Goal: Task Accomplishment & Management: Complete application form

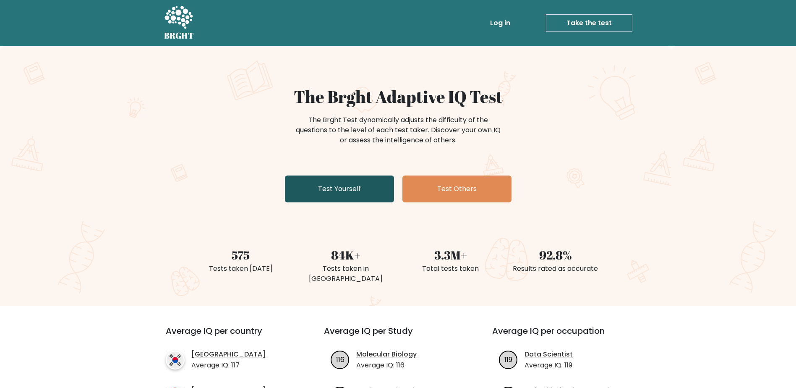
click at [364, 184] on link "Test Yourself" at bounding box center [339, 188] width 109 height 27
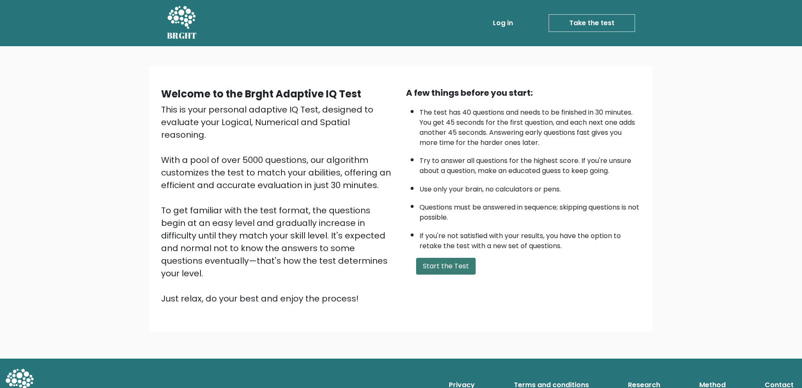
click at [445, 269] on button "Start the Test" at bounding box center [446, 266] width 60 height 17
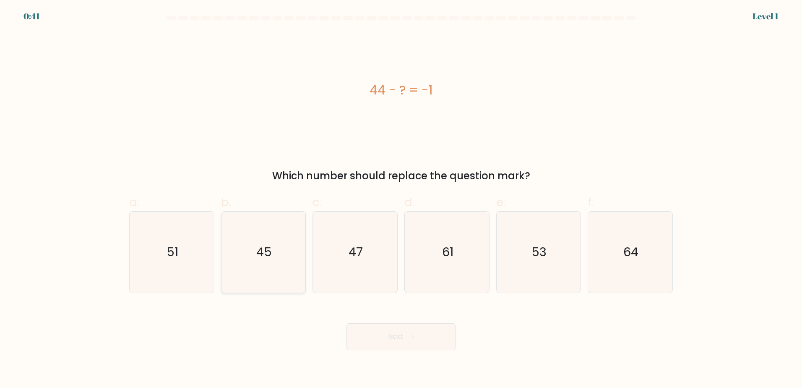
click at [285, 249] on icon "45" at bounding box center [263, 252] width 81 height 81
click at [401, 199] on input "b. 45" at bounding box center [401, 196] width 0 height 5
radio input "true"
click at [408, 341] on button "Next" at bounding box center [401, 336] width 109 height 27
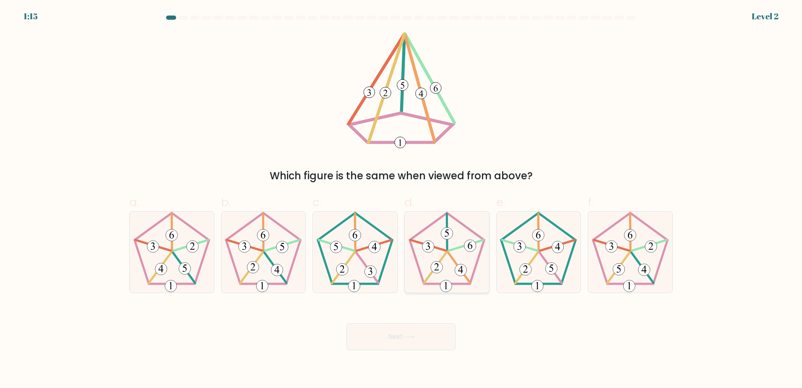
click at [451, 253] on icon at bounding box center [447, 252] width 81 height 81
click at [402, 199] on input "d." at bounding box center [401, 196] width 0 height 5
radio input "true"
click at [415, 346] on button "Next" at bounding box center [401, 336] width 109 height 27
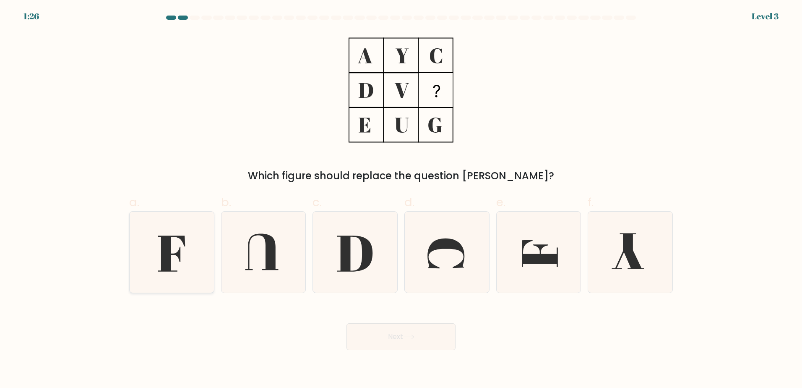
click at [196, 246] on icon at bounding box center [171, 252] width 81 height 81
click at [401, 199] on input "a." at bounding box center [401, 196] width 0 height 5
radio input "true"
click at [397, 332] on button "Next" at bounding box center [401, 336] width 109 height 27
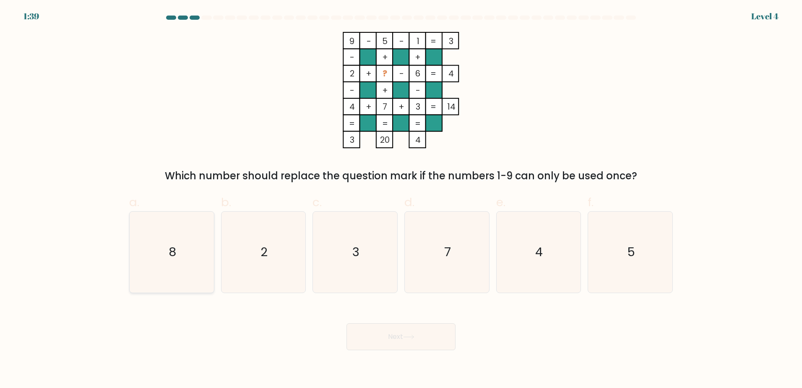
click at [193, 269] on icon "8" at bounding box center [171, 252] width 81 height 81
click at [401, 199] on input "a. 8" at bounding box center [401, 196] width 0 height 5
radio input "true"
click at [385, 344] on button "Next" at bounding box center [401, 336] width 109 height 27
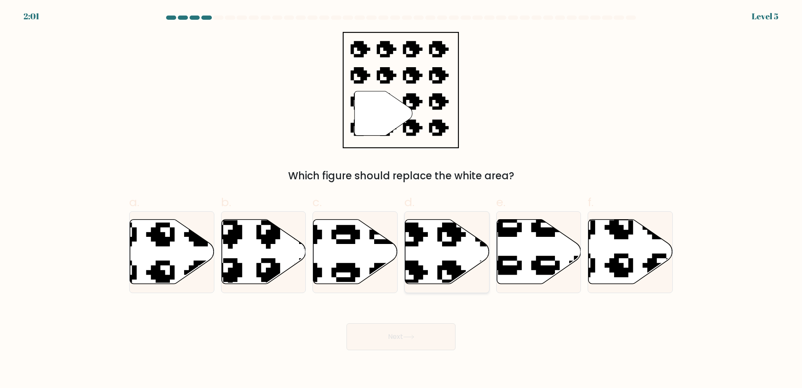
click at [450, 263] on icon at bounding box center [471, 215] width 143 height 139
click at [402, 199] on input "d." at bounding box center [401, 196] width 0 height 5
radio input "true"
click at [415, 330] on button "Next" at bounding box center [401, 336] width 109 height 27
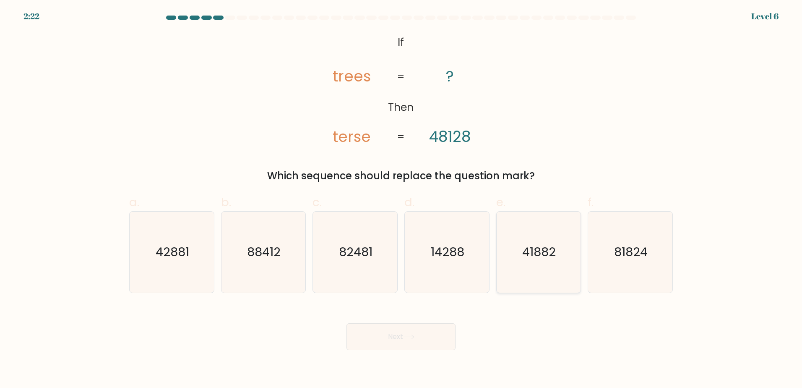
click at [552, 264] on icon "41882" at bounding box center [538, 252] width 81 height 81
click at [402, 199] on input "e. 41882" at bounding box center [401, 196] width 0 height 5
radio input "true"
click at [374, 344] on button "Next" at bounding box center [401, 336] width 109 height 27
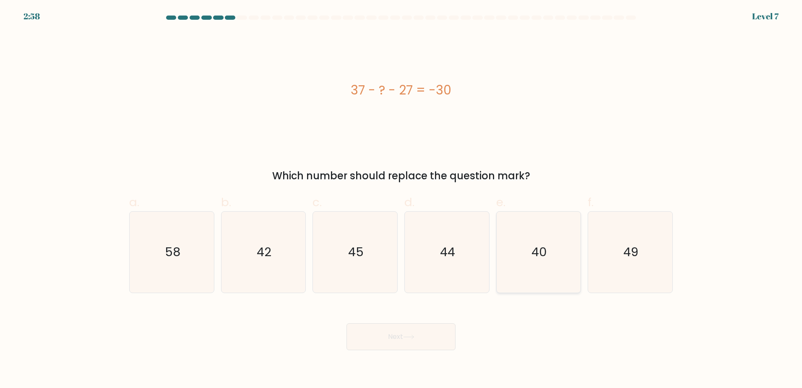
click at [575, 232] on icon "40" at bounding box center [538, 252] width 81 height 81
click at [402, 199] on input "e. 40" at bounding box center [401, 196] width 0 height 5
radio input "true"
click at [440, 338] on button "Next" at bounding box center [401, 336] width 109 height 27
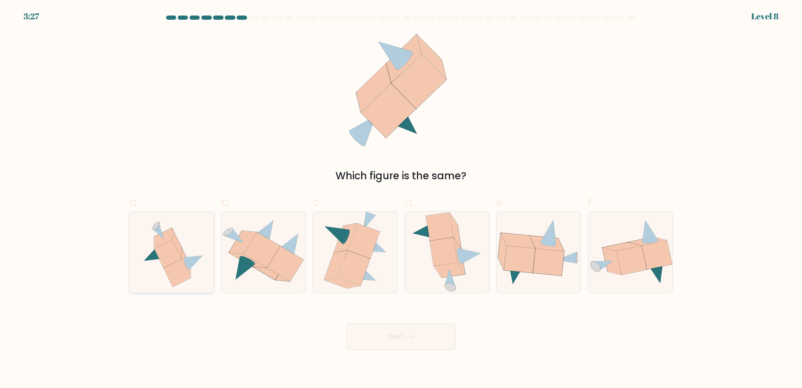
click at [193, 231] on icon at bounding box center [171, 252] width 75 height 81
click at [401, 199] on input "a." at bounding box center [401, 196] width 0 height 5
radio input "true"
click at [386, 341] on button "Next" at bounding box center [401, 336] width 109 height 27
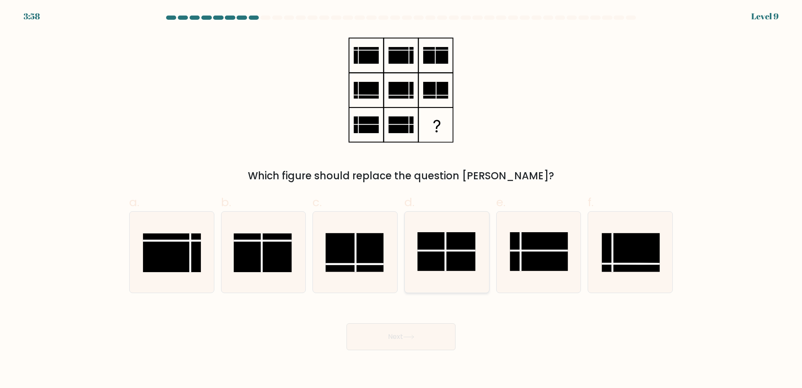
click at [440, 262] on rect at bounding box center [447, 251] width 58 height 39
click at [402, 199] on input "d." at bounding box center [401, 196] width 0 height 5
radio input "true"
click at [421, 342] on button "Next" at bounding box center [401, 336] width 109 height 27
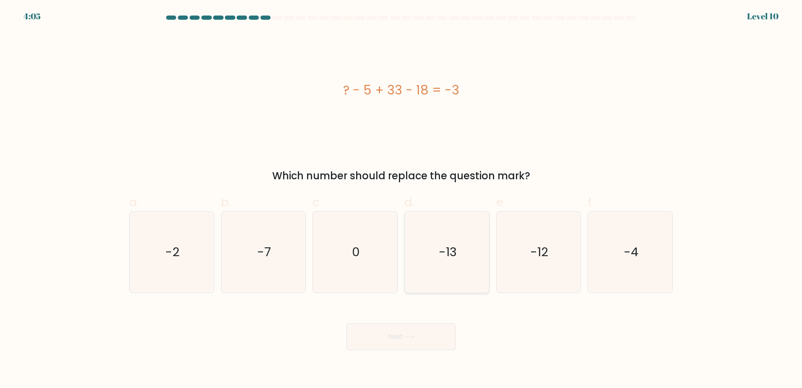
click at [443, 236] on icon "-13" at bounding box center [447, 252] width 81 height 81
click at [402, 199] on input "d. -13" at bounding box center [401, 196] width 0 height 5
radio input "true"
click at [383, 342] on button "Next" at bounding box center [401, 336] width 109 height 27
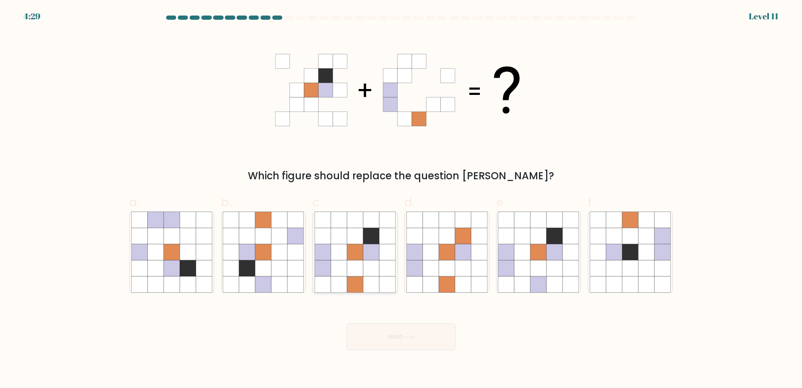
click at [353, 269] on icon at bounding box center [355, 268] width 16 height 16
click at [401, 199] on input "c." at bounding box center [401, 196] width 0 height 5
radio input "true"
click at [376, 340] on button "Next" at bounding box center [401, 336] width 109 height 27
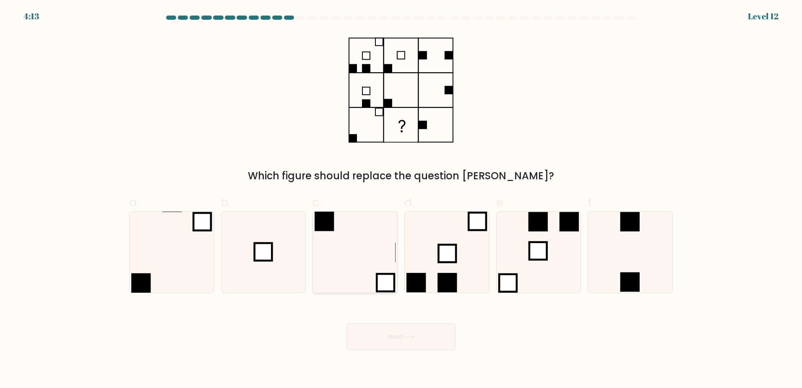
click at [376, 246] on icon at bounding box center [355, 252] width 81 height 81
click at [401, 199] on input "c." at bounding box center [401, 196] width 0 height 5
radio input "true"
click at [417, 340] on button "Next" at bounding box center [401, 336] width 109 height 27
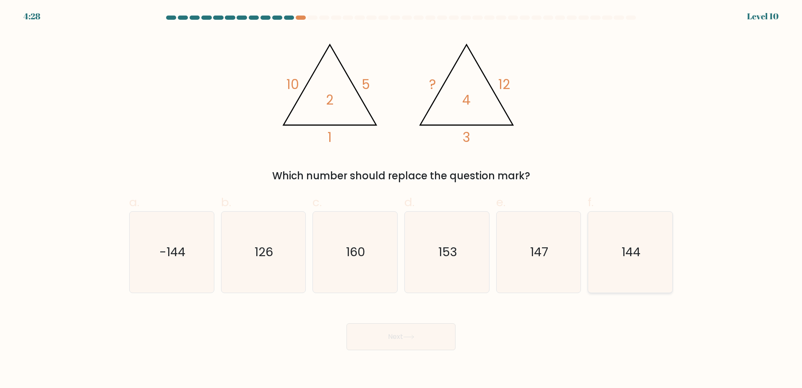
click at [651, 248] on icon "144" at bounding box center [630, 252] width 81 height 81
click at [402, 199] on input "f. 144" at bounding box center [401, 196] width 0 height 5
radio input "true"
click at [411, 343] on button "Next" at bounding box center [401, 336] width 109 height 27
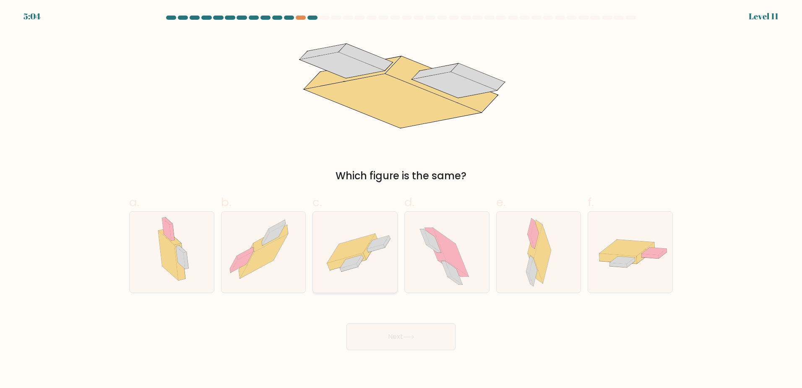
click at [368, 258] on icon at bounding box center [354, 255] width 48 height 30
click at [401, 199] on input "c." at bounding box center [401, 196] width 0 height 5
radio input "true"
click at [396, 340] on button "Next" at bounding box center [401, 336] width 109 height 27
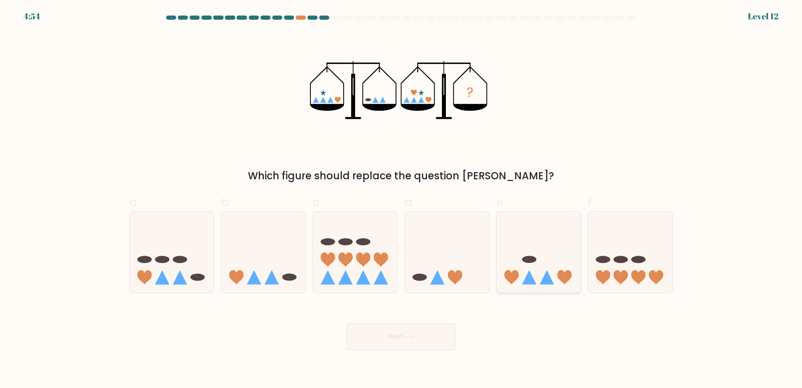
click at [535, 285] on icon at bounding box center [539, 252] width 84 height 70
click at [402, 199] on input "e." at bounding box center [401, 196] width 0 height 5
radio input "true"
click at [443, 329] on button "Next" at bounding box center [401, 336] width 109 height 27
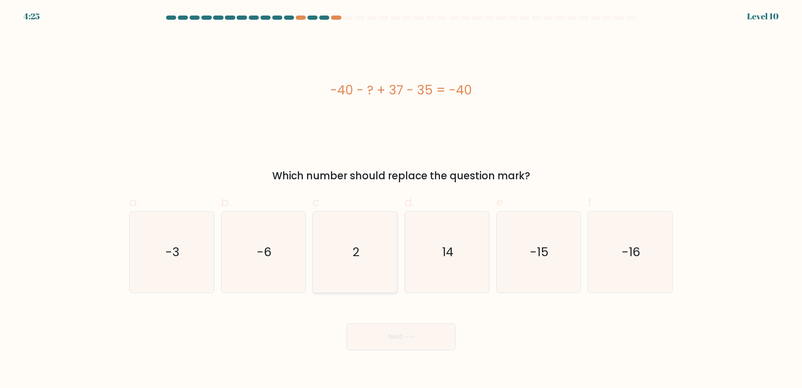
click at [389, 236] on icon "2" at bounding box center [355, 252] width 81 height 81
click at [401, 199] on input "c. 2" at bounding box center [401, 196] width 0 height 5
radio input "true"
click at [389, 335] on button "Next" at bounding box center [401, 336] width 109 height 27
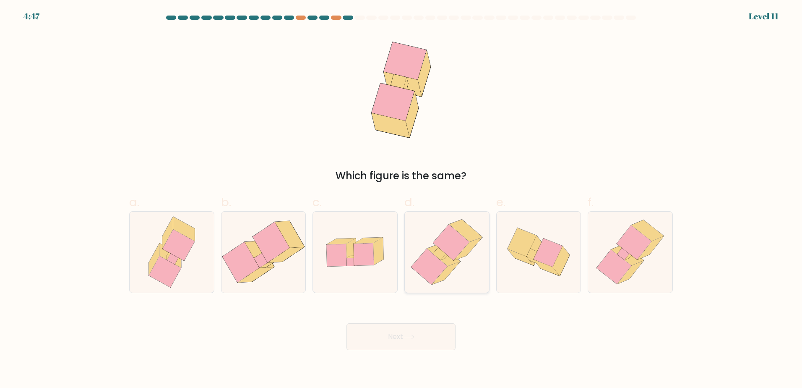
click at [436, 254] on icon at bounding box center [440, 253] width 13 height 13
click at [402, 199] on input "d." at bounding box center [401, 196] width 0 height 5
radio input "true"
click at [427, 336] on button "Next" at bounding box center [401, 336] width 109 height 27
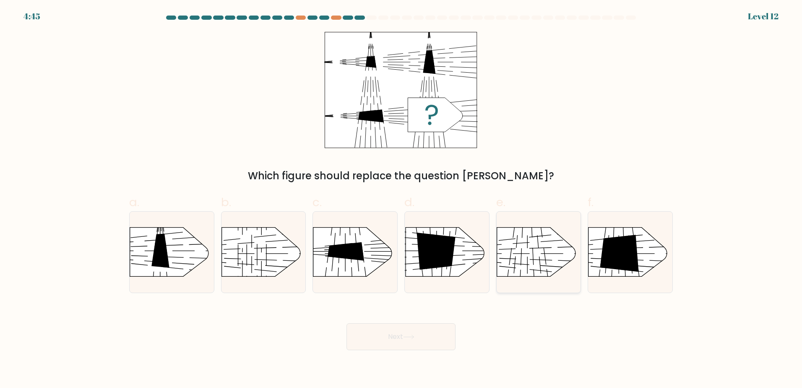
click at [531, 261] on rect at bounding box center [486, 216] width 219 height 167
click at [402, 199] on input "e." at bounding box center [401, 196] width 0 height 5
radio input "true"
click at [441, 335] on button "Next" at bounding box center [401, 336] width 109 height 27
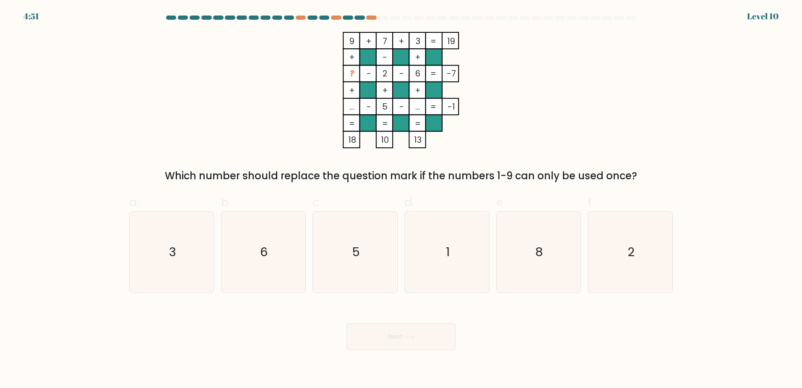
click at [431, 210] on label "d. 1" at bounding box center [447, 242] width 85 height 99
click at [402, 199] on input "d. 1" at bounding box center [401, 196] width 0 height 5
radio input "true"
click at [403, 335] on button "Next" at bounding box center [401, 336] width 109 height 27
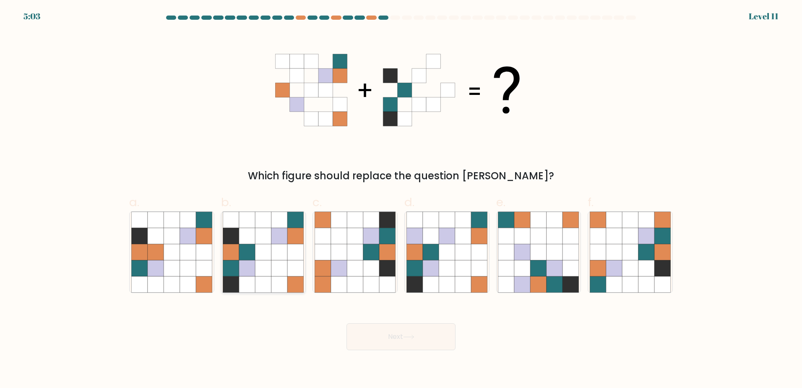
click at [283, 288] on icon at bounding box center [280, 284] width 16 height 16
click at [401, 199] on input "b." at bounding box center [401, 196] width 0 height 5
radio input "true"
click at [372, 335] on button "Next" at bounding box center [401, 336] width 109 height 27
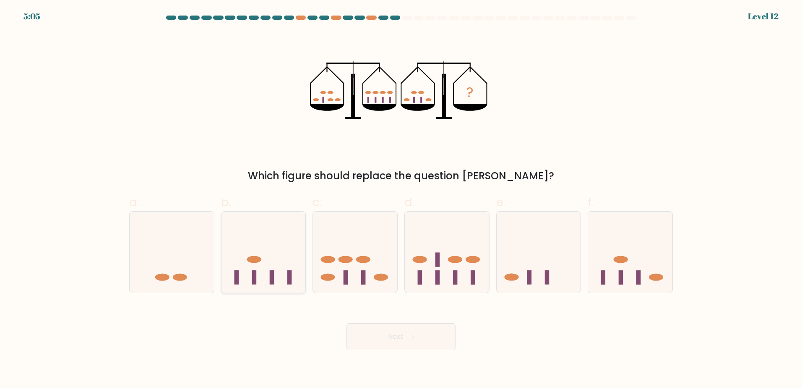
click at [301, 237] on icon at bounding box center [264, 252] width 84 height 70
click at [401, 199] on input "b." at bounding box center [401, 196] width 0 height 5
radio input "true"
click at [382, 336] on button "Next" at bounding box center [401, 336] width 109 height 27
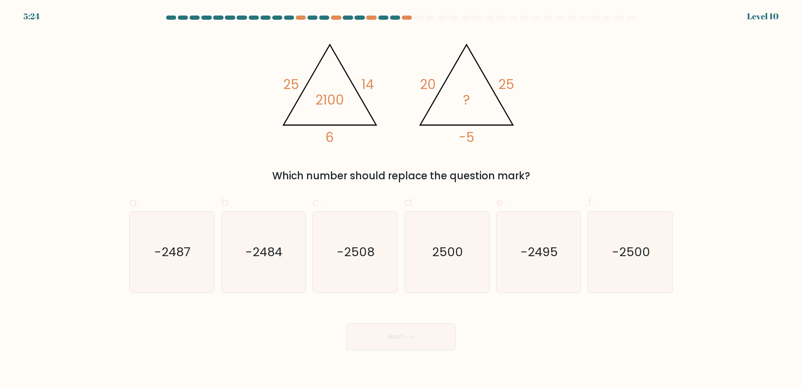
click at [701, 89] on form at bounding box center [401, 183] width 802 height 335
click at [151, 107] on div "@import url('https://fonts.googleapis.com/css?family=Abril+Fatface:400,100,100i…" at bounding box center [401, 108] width 554 height 152
click at [619, 253] on text "-2500" at bounding box center [631, 251] width 38 height 17
click at [402, 199] on input "f. -2500" at bounding box center [401, 196] width 0 height 5
radio input "true"
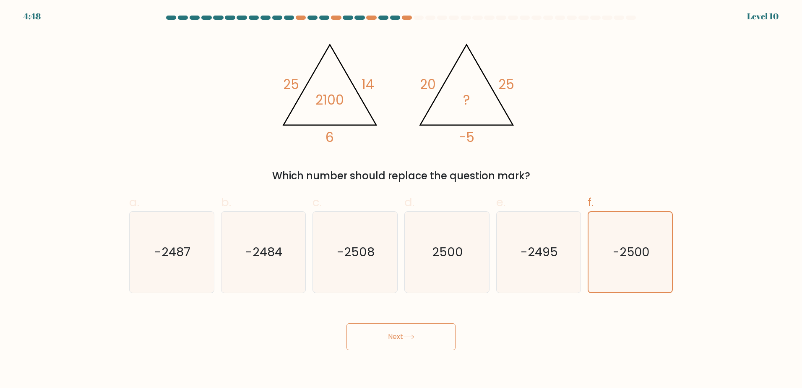
click at [401, 332] on button "Next" at bounding box center [401, 336] width 109 height 27
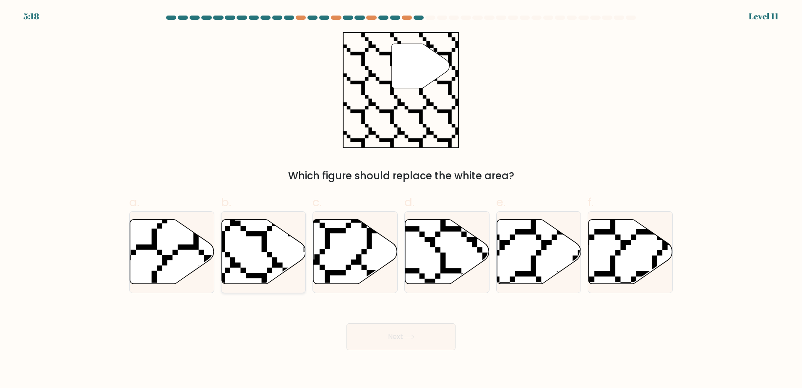
click at [261, 256] on icon at bounding box center [264, 251] width 84 height 65
click at [401, 199] on input "b." at bounding box center [401, 196] width 0 height 5
radio input "true"
click at [400, 333] on button "Next" at bounding box center [401, 336] width 109 height 27
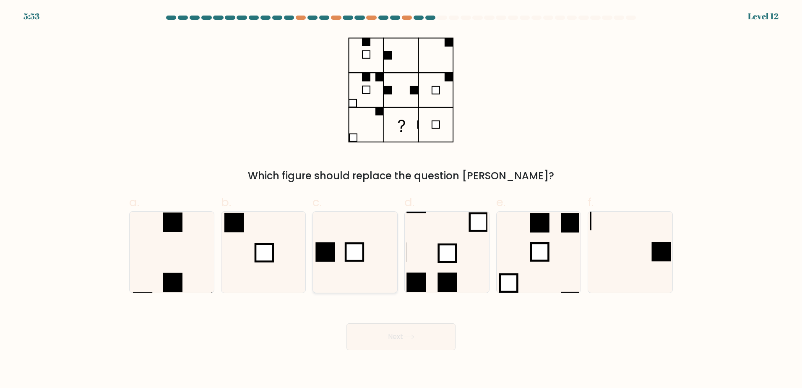
click at [347, 243] on rect at bounding box center [355, 252] width 18 height 18
click at [401, 199] on input "c." at bounding box center [401, 196] width 0 height 5
radio input "true"
click at [435, 340] on button "Next" at bounding box center [401, 336] width 109 height 27
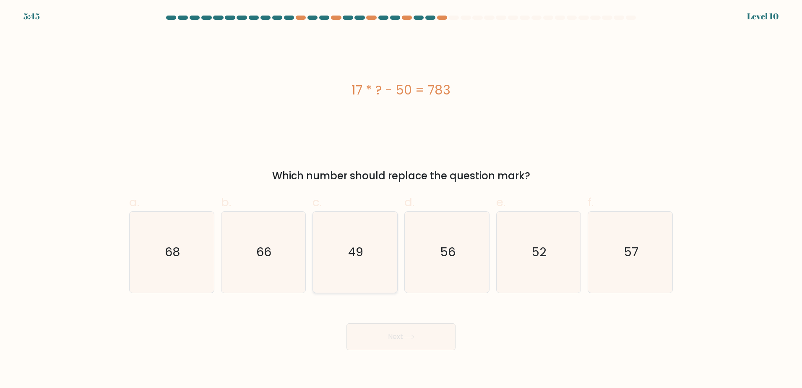
click at [367, 245] on icon "49" at bounding box center [355, 252] width 81 height 81
click at [401, 199] on input "c. 49" at bounding box center [401, 196] width 0 height 5
radio input "true"
click at [389, 340] on button "Next" at bounding box center [401, 336] width 109 height 27
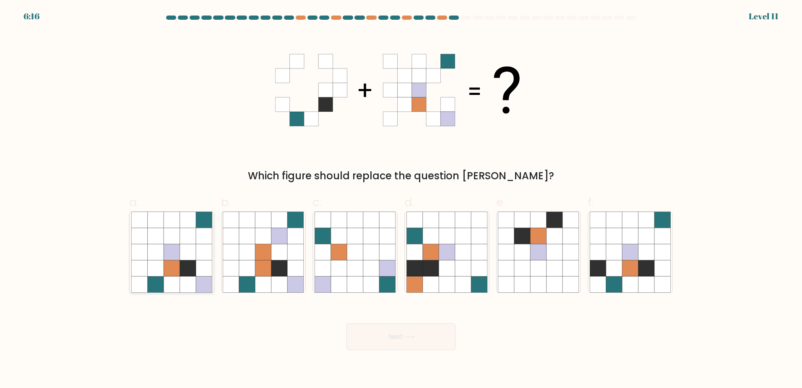
drag, startPoint x: 195, startPoint y: 260, endPoint x: 195, endPoint y: 265, distance: 4.6
click at [195, 265] on icon at bounding box center [188, 268] width 16 height 16
click at [401, 199] on input "a." at bounding box center [401, 196] width 0 height 5
radio input "true"
click at [433, 341] on button "Next" at bounding box center [401, 336] width 109 height 27
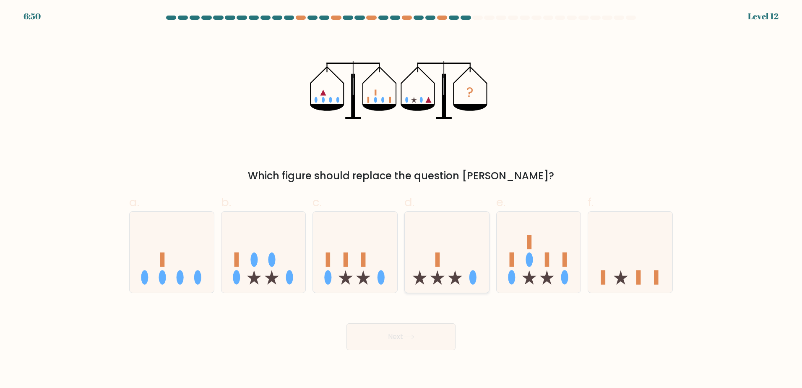
click at [464, 243] on icon at bounding box center [447, 252] width 84 height 70
click at [402, 199] on input "d." at bounding box center [401, 196] width 0 height 5
radio input "true"
click at [600, 268] on icon at bounding box center [630, 252] width 84 height 70
click at [402, 199] on input "f." at bounding box center [401, 196] width 0 height 5
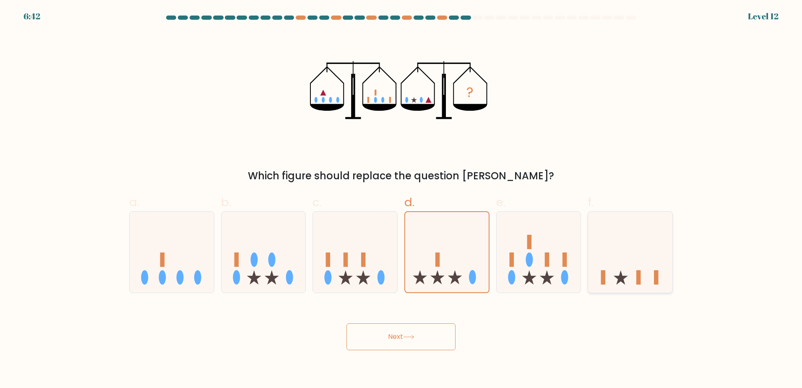
radio input "true"
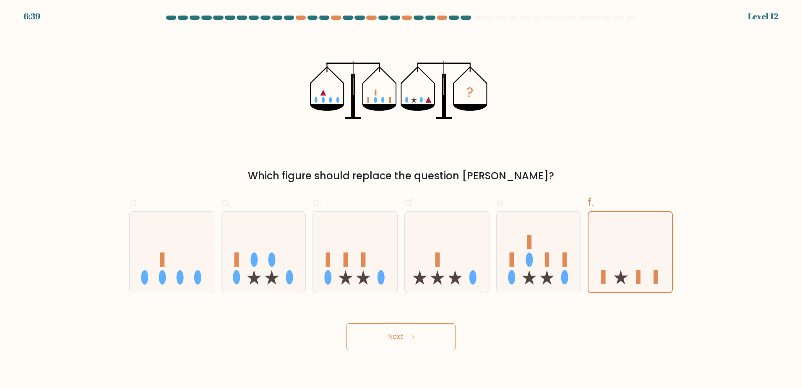
click at [444, 337] on button "Next" at bounding box center [401, 336] width 109 height 27
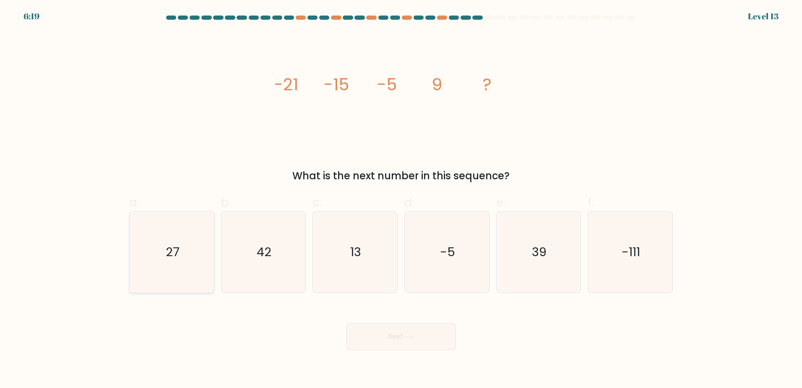
click at [136, 233] on icon "27" at bounding box center [171, 252] width 81 height 81
click at [401, 199] on input "a. 27" at bounding box center [401, 196] width 0 height 5
radio input "true"
click at [361, 327] on button "Next" at bounding box center [401, 336] width 109 height 27
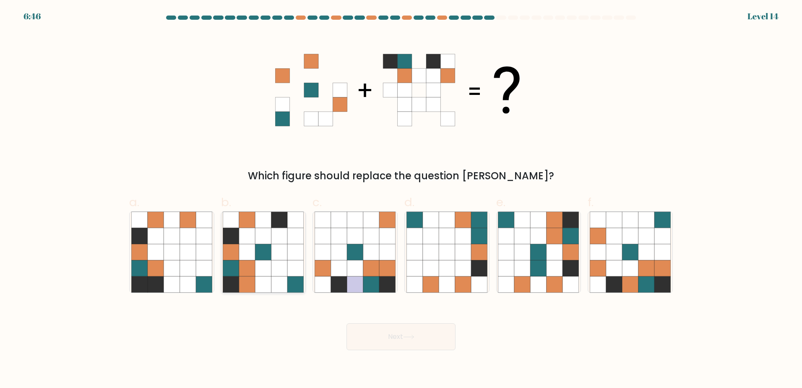
click at [250, 277] on icon at bounding box center [247, 284] width 16 height 16
click at [401, 199] on input "b." at bounding box center [401, 196] width 0 height 5
radio input "true"
click at [371, 325] on button "Next" at bounding box center [401, 336] width 109 height 27
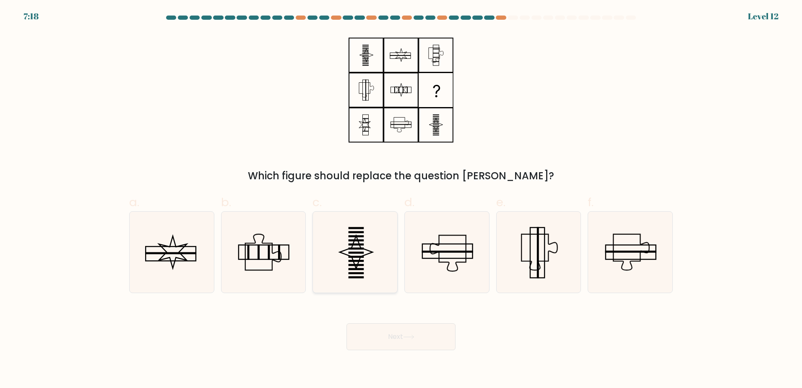
click at [355, 228] on rect at bounding box center [357, 228] width 16 height 2
click at [401, 199] on input "c." at bounding box center [401, 196] width 0 height 5
radio input "true"
click at [400, 332] on button "Next" at bounding box center [401, 336] width 109 height 27
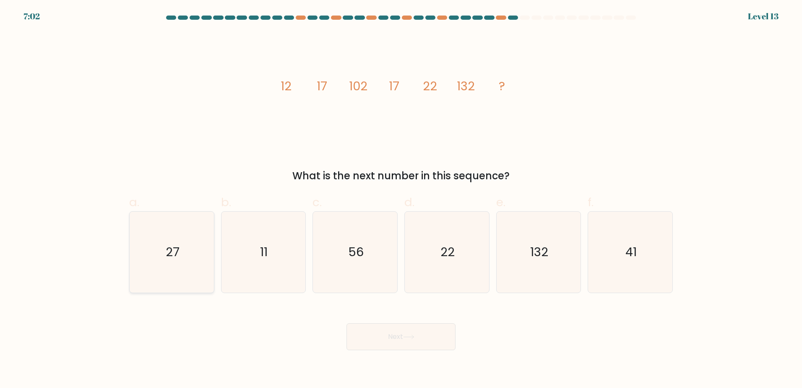
click at [183, 261] on icon "27" at bounding box center [171, 252] width 81 height 81
click at [401, 199] on input "a. 27" at bounding box center [401, 196] width 0 height 5
radio input "true"
click at [406, 337] on icon at bounding box center [408, 337] width 11 height 5
click at [409, 341] on button "Next" at bounding box center [401, 336] width 109 height 27
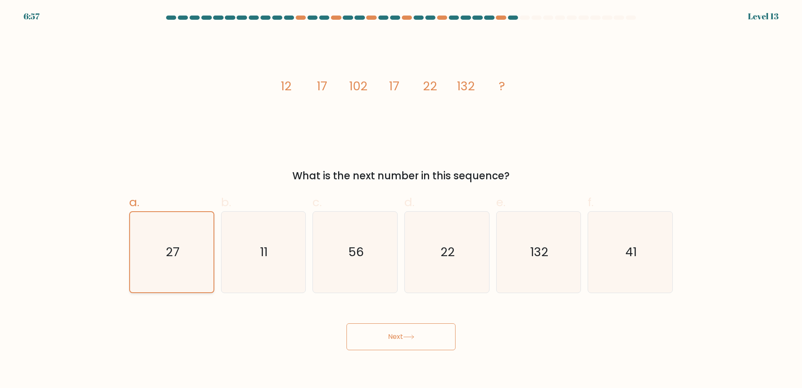
click at [183, 240] on icon "27" at bounding box center [172, 252] width 80 height 80
click at [401, 199] on input "a. 27" at bounding box center [401, 196] width 0 height 5
click at [370, 332] on button "Next" at bounding box center [401, 336] width 109 height 27
click at [413, 332] on button "Next" at bounding box center [401, 336] width 109 height 27
click at [282, 271] on icon "11" at bounding box center [263, 252] width 81 height 81
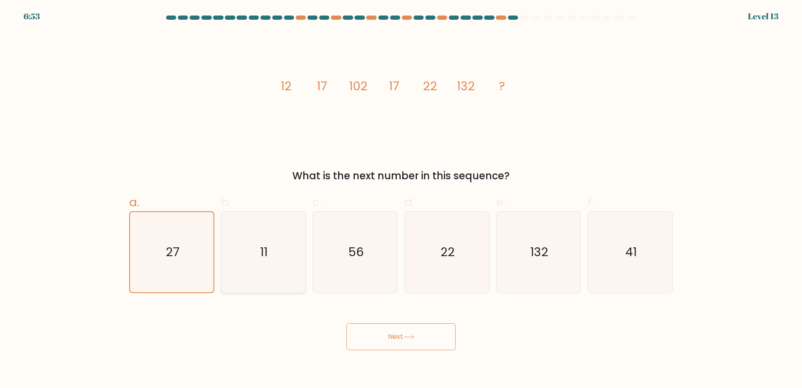
click at [401, 199] on input "b. 11" at bounding box center [401, 196] width 0 height 5
radio input "true"
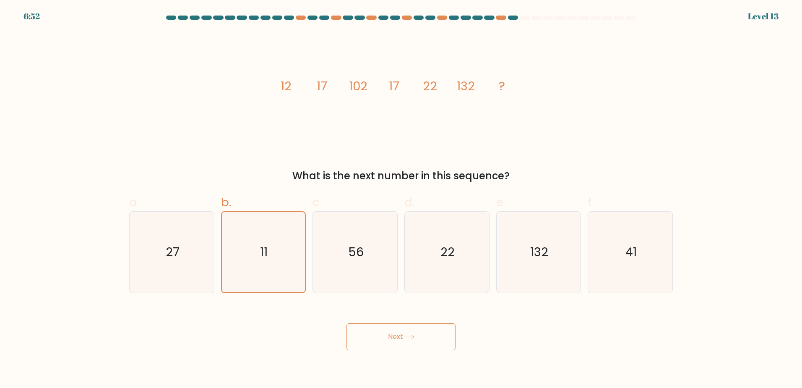
drag, startPoint x: 162, startPoint y: 255, endPoint x: 317, endPoint y: 340, distance: 177.0
click at [163, 252] on icon "27" at bounding box center [171, 252] width 81 height 81
click at [401, 199] on input "a. 27" at bounding box center [401, 196] width 0 height 5
radio input "true"
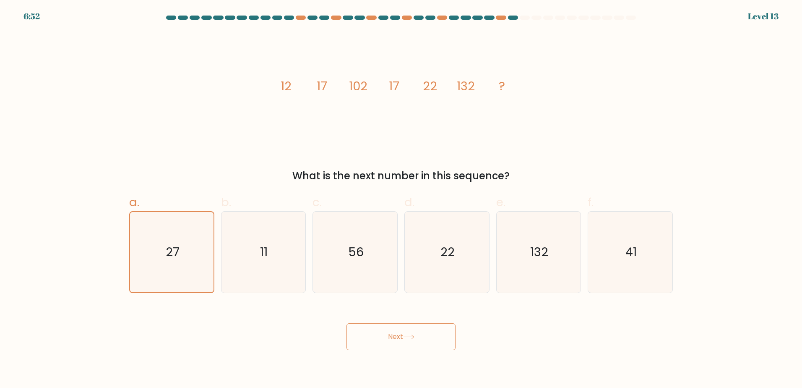
click at [382, 335] on button "Next" at bounding box center [401, 336] width 109 height 27
click at [202, 231] on icon "27" at bounding box center [171, 252] width 81 height 81
click at [401, 199] on input "a. 27" at bounding box center [401, 196] width 0 height 5
radio input "true"
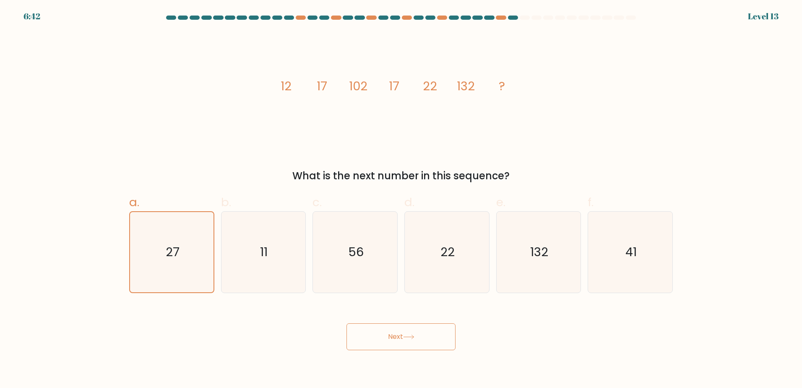
click at [400, 332] on button "Next" at bounding box center [401, 336] width 109 height 27
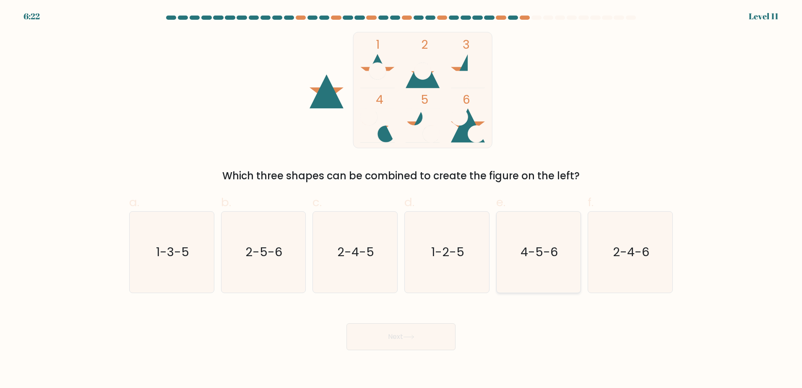
click at [537, 257] on text "4-5-6" at bounding box center [539, 251] width 37 height 17
click at [402, 199] on input "e. 4-5-6" at bounding box center [401, 196] width 0 height 5
radio input "true"
click at [422, 331] on button "Next" at bounding box center [401, 336] width 109 height 27
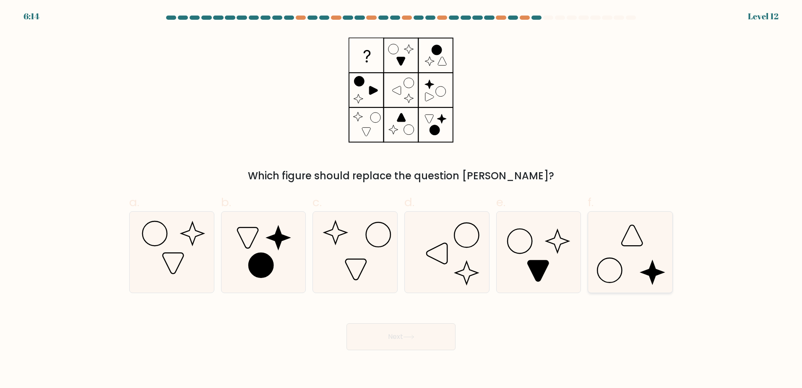
click at [596, 261] on icon at bounding box center [630, 252] width 81 height 81
click at [402, 199] on input "f." at bounding box center [401, 196] width 0 height 5
radio input "true"
click at [363, 336] on button "Next" at bounding box center [401, 336] width 109 height 27
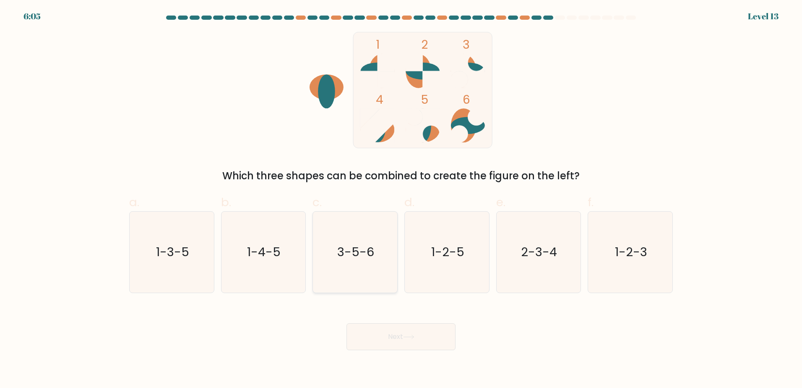
click at [365, 265] on icon "3-5-6" at bounding box center [355, 252] width 81 height 81
click at [401, 199] on input "c. 3-5-6" at bounding box center [401, 196] width 0 height 5
radio input "true"
click at [409, 343] on button "Next" at bounding box center [401, 336] width 109 height 27
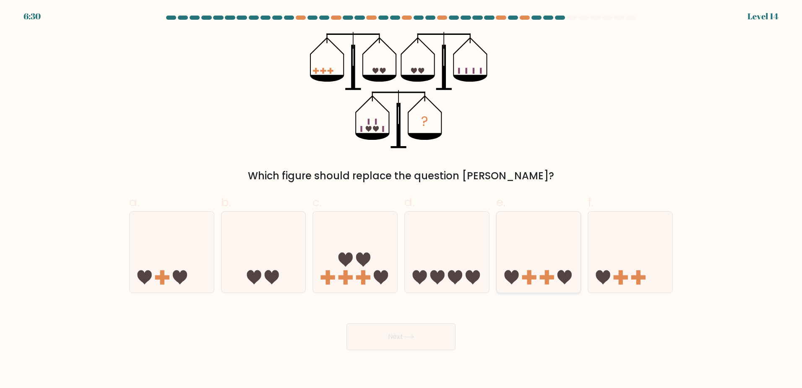
click at [511, 277] on icon at bounding box center [511, 277] width 14 height 14
click at [402, 199] on input "e." at bounding box center [401, 196] width 0 height 5
radio input "true"
click at [422, 338] on button "Next" at bounding box center [401, 336] width 109 height 27
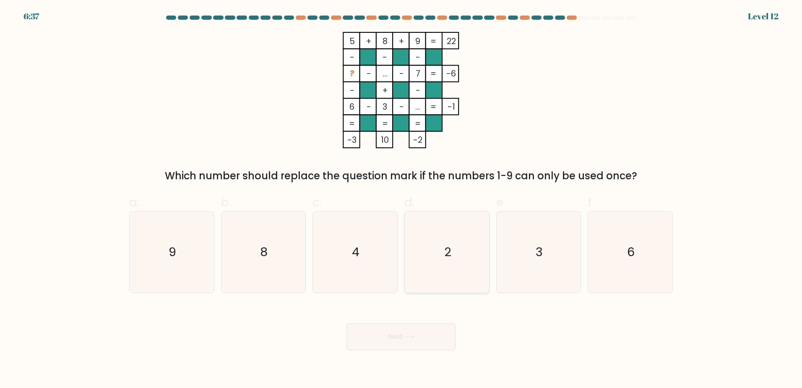
click at [479, 249] on icon "2" at bounding box center [447, 252] width 81 height 81
click at [402, 199] on input "d. 2" at bounding box center [401, 196] width 0 height 5
radio input "true"
click at [426, 333] on button "Next" at bounding box center [401, 336] width 109 height 27
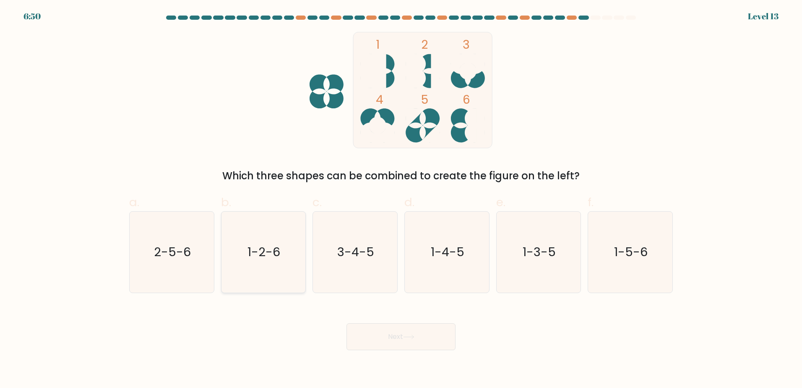
click at [246, 265] on icon "1-2-6" at bounding box center [263, 252] width 81 height 81
click at [401, 199] on input "b. 1-2-6" at bounding box center [401, 196] width 0 height 5
radio input "true"
click at [391, 341] on button "Next" at bounding box center [401, 336] width 109 height 27
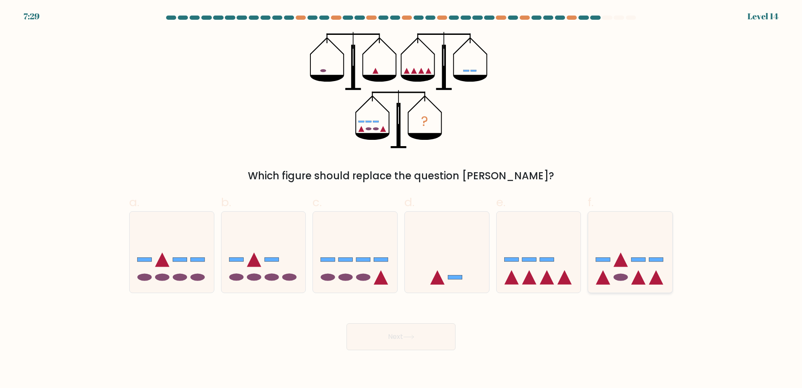
click at [593, 250] on icon at bounding box center [630, 252] width 84 height 70
click at [402, 199] on input "f." at bounding box center [401, 196] width 0 height 5
radio input "true"
click at [432, 337] on button "Next" at bounding box center [401, 336] width 109 height 27
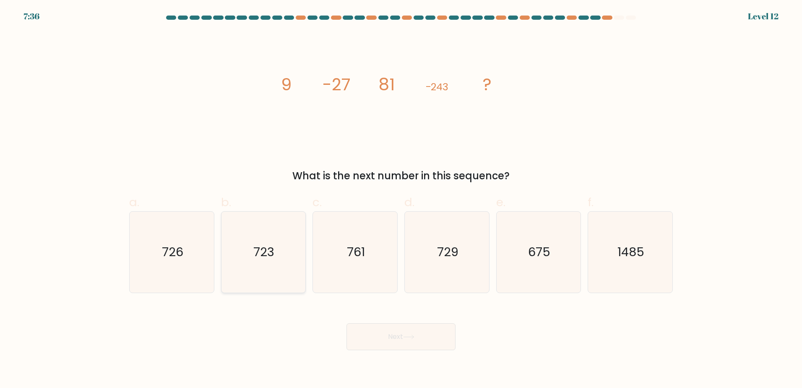
click at [293, 238] on icon "723" at bounding box center [263, 252] width 81 height 81
click at [401, 199] on input "b. 723" at bounding box center [401, 196] width 0 height 5
radio input "true"
click at [485, 256] on icon "729" at bounding box center [447, 252] width 81 height 81
click at [402, 199] on input "d. 729" at bounding box center [401, 196] width 0 height 5
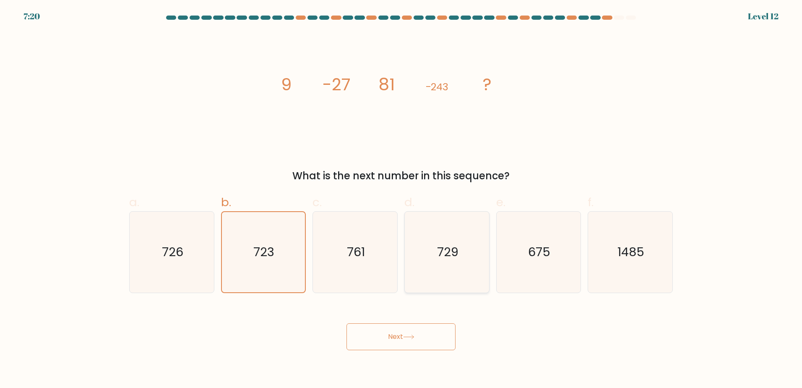
radio input "true"
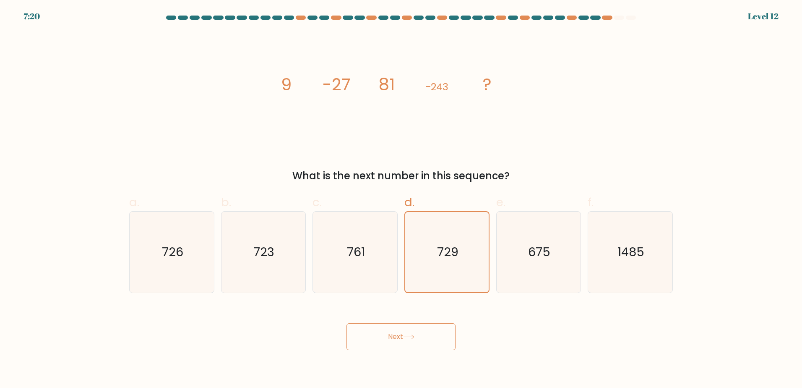
click at [420, 329] on button "Next" at bounding box center [401, 336] width 109 height 27
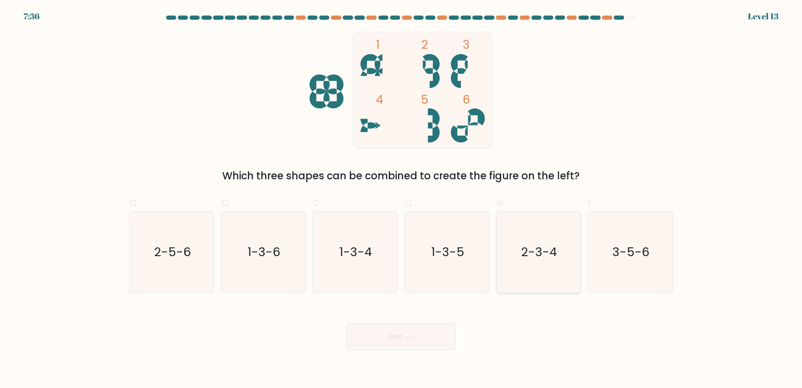
click at [517, 263] on icon "2-3-4" at bounding box center [538, 252] width 81 height 81
click at [402, 199] on input "e. 2-3-4" at bounding box center [401, 196] width 0 height 5
radio input "true"
drag, startPoint x: 407, startPoint y: 341, endPoint x: 402, endPoint y: 344, distance: 6.1
click at [405, 342] on button "Next" at bounding box center [401, 336] width 109 height 27
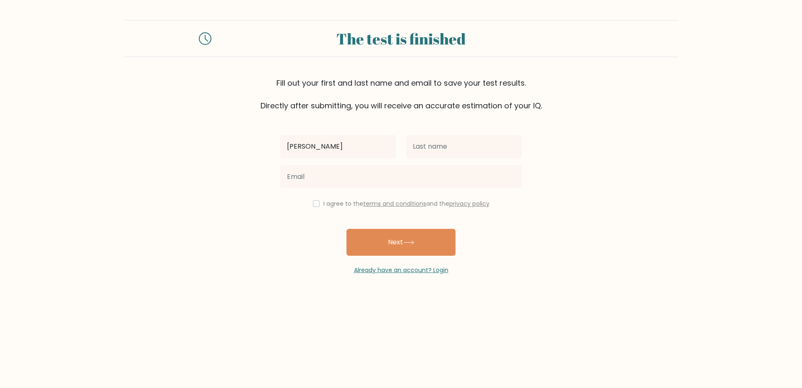
type input "[PERSON_NAME]"
type input "W"
type input "Marino"
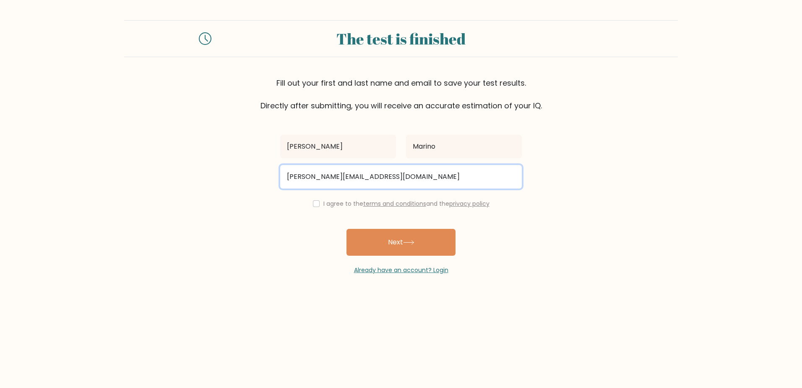
type input "mike.wroblewski1@nhs.net"
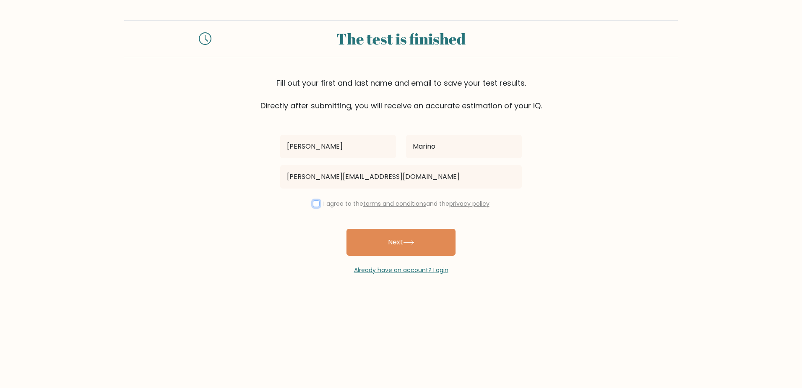
click at [314, 204] on input "checkbox" at bounding box center [316, 203] width 7 height 7
checkbox input "true"
click at [355, 233] on button "Next" at bounding box center [401, 242] width 109 height 27
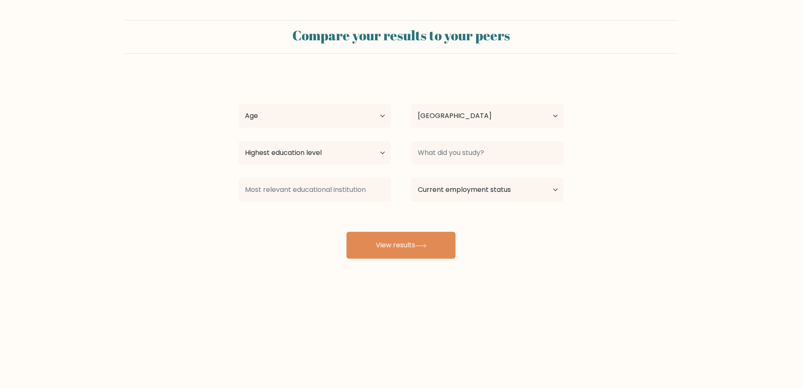
select select "GB"
click at [382, 123] on select "Age Under [DEMOGRAPHIC_DATA] [DEMOGRAPHIC_DATA] [DEMOGRAPHIC_DATA] [DEMOGRAPHIC…" at bounding box center [314, 116] width 153 height 24
select select "25_34"
click at [238, 104] on select "Age Under [DEMOGRAPHIC_DATA] [DEMOGRAPHIC_DATA] [DEMOGRAPHIC_DATA] [DEMOGRAPHIC…" at bounding box center [314, 116] width 153 height 24
click at [367, 152] on select "Highest education level No schooling Primary Lower Secondary Upper Secondary Oc…" at bounding box center [314, 153] width 153 height 24
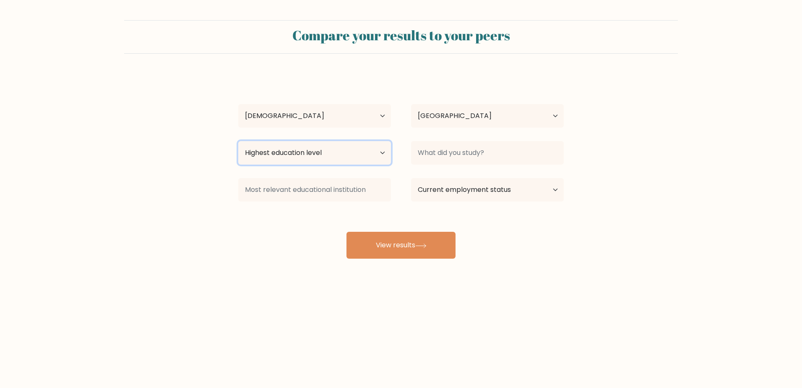
select select "masters_degree"
click at [238, 141] on select "Highest education level No schooling Primary Lower Secondary Upper Secondary Oc…" at bounding box center [314, 153] width 153 height 24
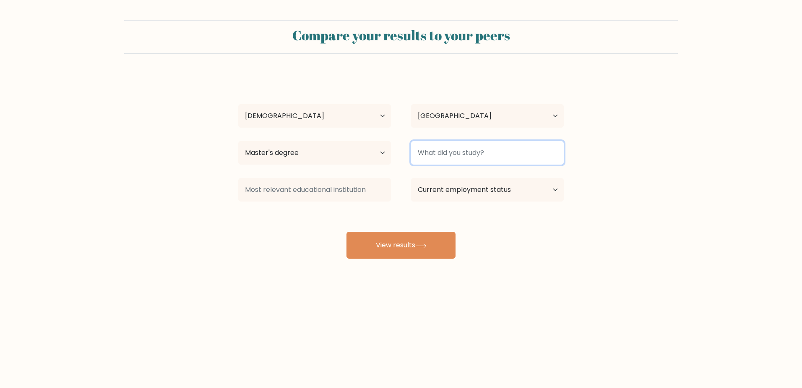
click at [450, 155] on input at bounding box center [487, 153] width 153 height 24
click at [598, 214] on form "Compare your results to your peers [PERSON_NAME] Age Under [DEMOGRAPHIC_DATA] […" at bounding box center [401, 139] width 802 height 238
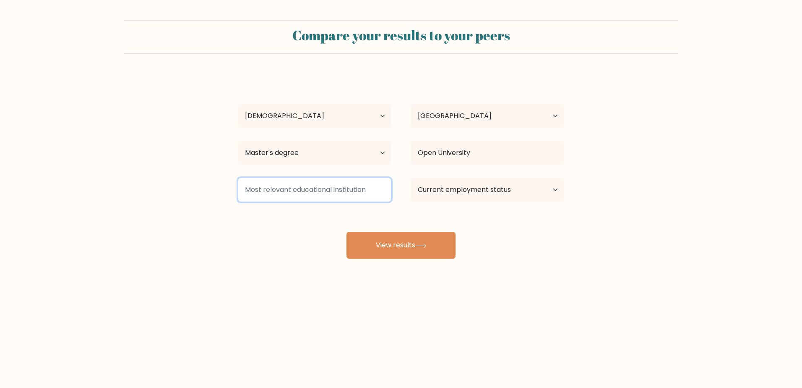
click at [327, 201] on input at bounding box center [314, 190] width 153 height 24
click at [330, 191] on input at bounding box center [314, 190] width 153 height 24
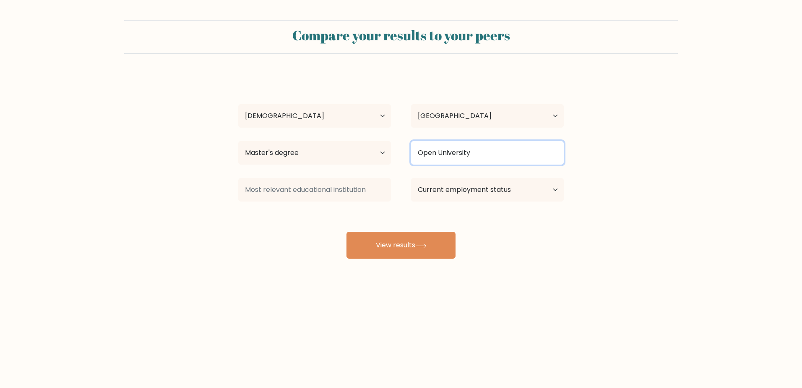
click at [429, 162] on input "Open University" at bounding box center [487, 153] width 153 height 24
click at [430, 160] on input "Open University" at bounding box center [487, 153] width 153 height 24
click at [428, 163] on input "Open University" at bounding box center [487, 153] width 153 height 24
click at [430, 158] on input "Open University" at bounding box center [487, 153] width 153 height 24
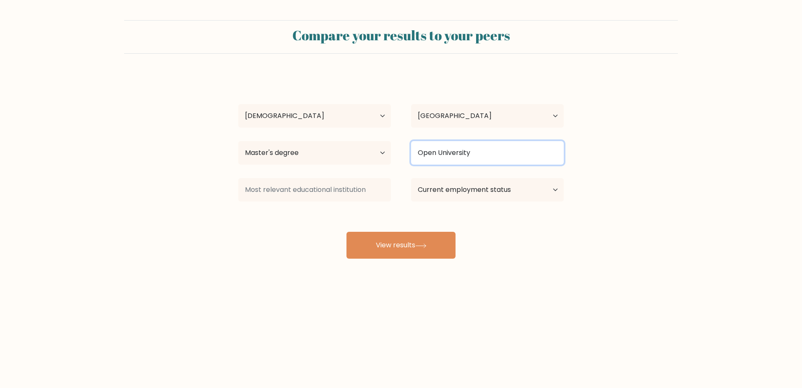
click at [430, 158] on input "Open University" at bounding box center [487, 153] width 153 height 24
type input "U"
click at [482, 156] on input "mental" at bounding box center [487, 153] width 153 height 24
click at [479, 156] on input "mental" at bounding box center [487, 153] width 153 height 24
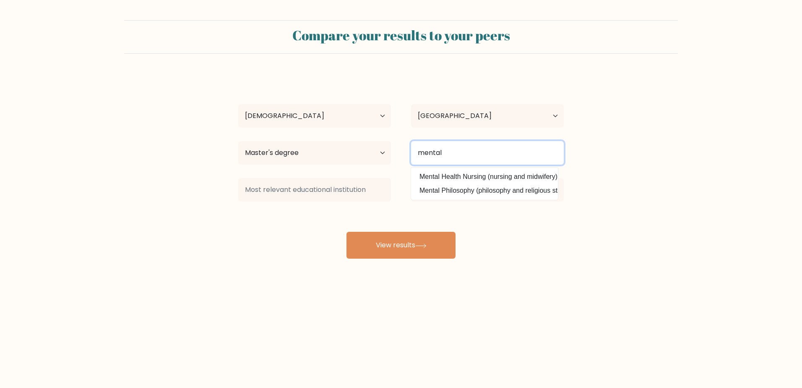
click at [479, 156] on input "mental" at bounding box center [487, 153] width 153 height 24
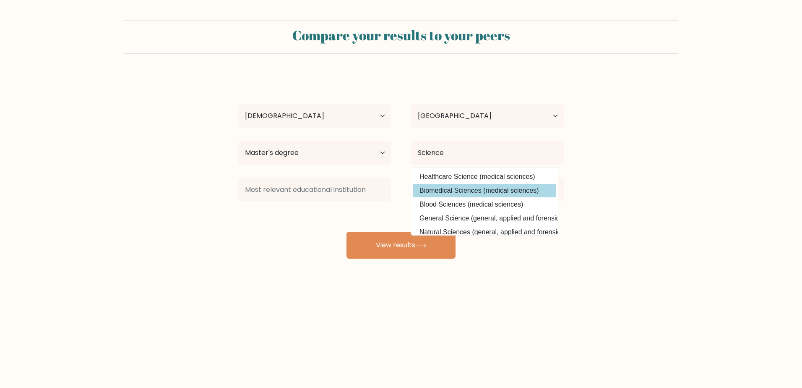
click at [443, 191] on option "Biomedical Sciences (medical sciences)" at bounding box center [484, 190] width 143 height 13
type input "Biomedical Sciences"
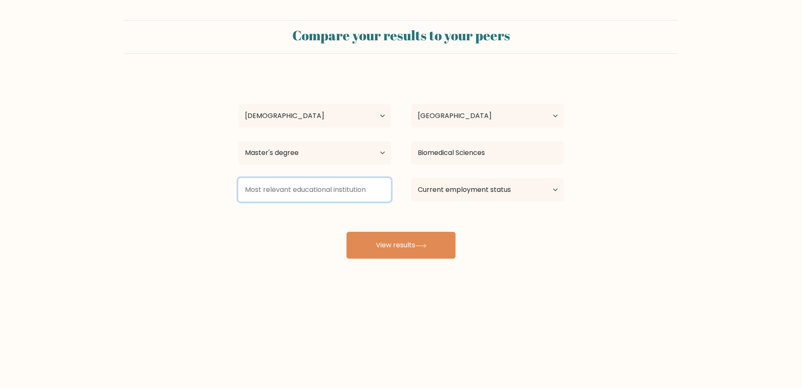
click at [380, 188] on input at bounding box center [314, 190] width 153 height 24
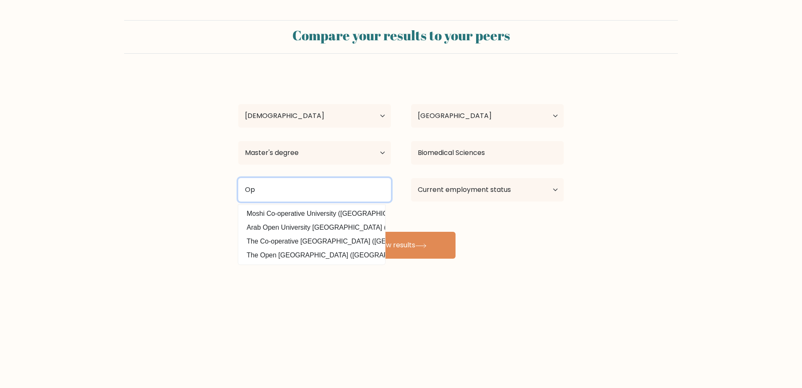
type input "O"
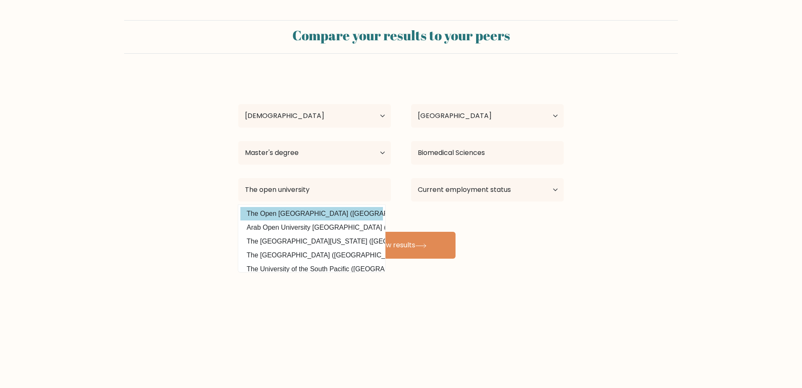
click at [350, 211] on option "The Open University of Hong Kong (Hong Kong)" at bounding box center [311, 213] width 143 height 13
type input "The Open [GEOGRAPHIC_DATA]"
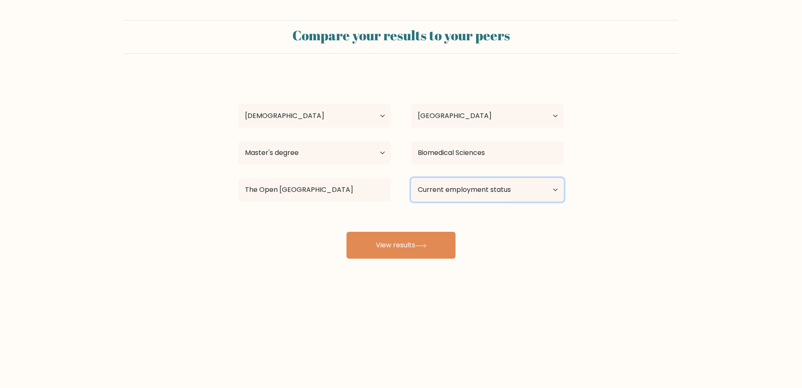
click at [440, 194] on select "Current employment status Employed Student Retired Other / prefer not to answer" at bounding box center [487, 190] width 153 height 24
select select "employed"
click at [411, 178] on select "Current employment status Employed Student Retired Other / prefer not to answer" at bounding box center [487, 190] width 153 height 24
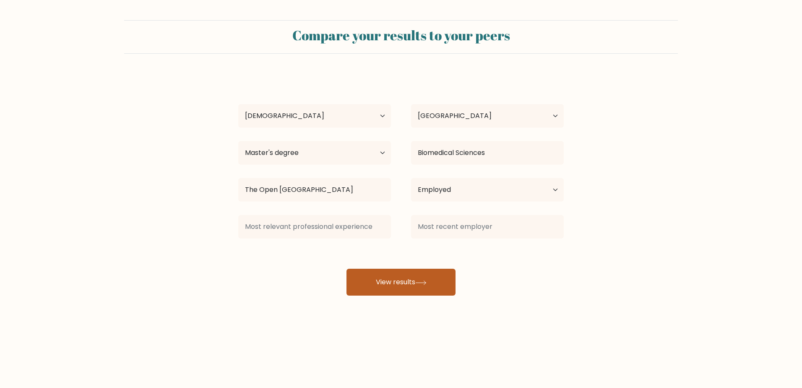
click at [390, 272] on button "View results" at bounding box center [401, 282] width 109 height 27
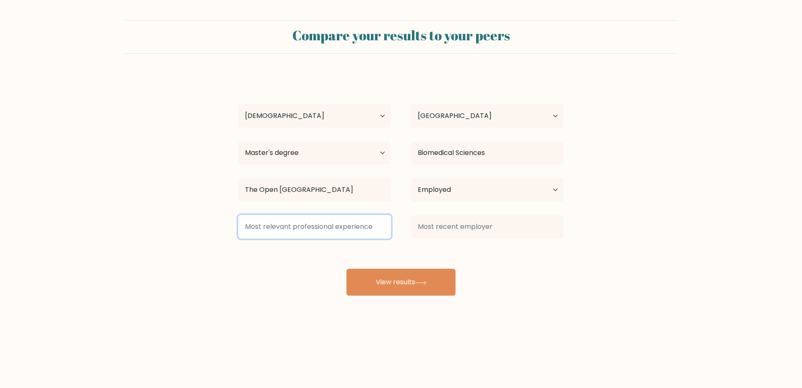
click at [345, 225] on input at bounding box center [314, 227] width 153 height 24
type input "P"
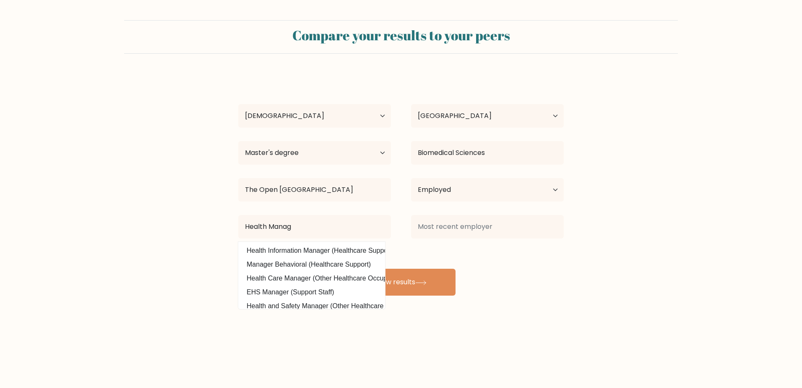
click at [336, 277] on option "Health Care Manager (Other Healthcare Occupations)" at bounding box center [311, 278] width 143 height 13
type input "Health Care Manager"
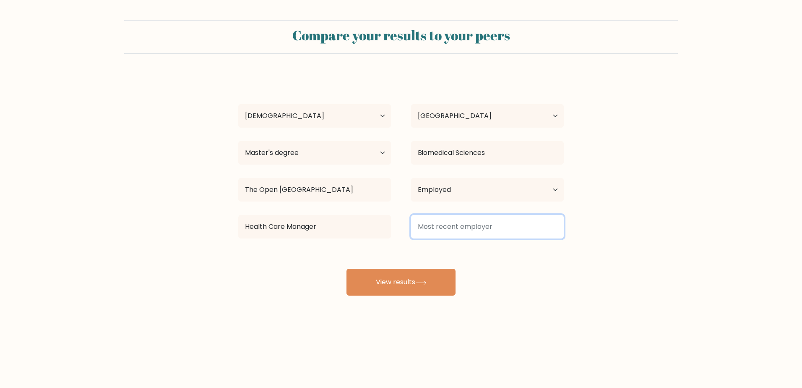
click at [444, 225] on input at bounding box center [487, 227] width 153 height 24
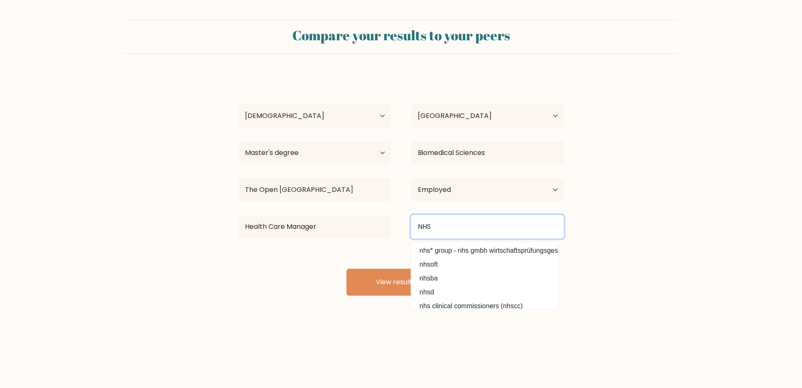
type input "NHS"
click at [596, 277] on form "Compare your results to your peers Mike Marino Age Under 18 years old 18-24 yea…" at bounding box center [401, 157] width 802 height 275
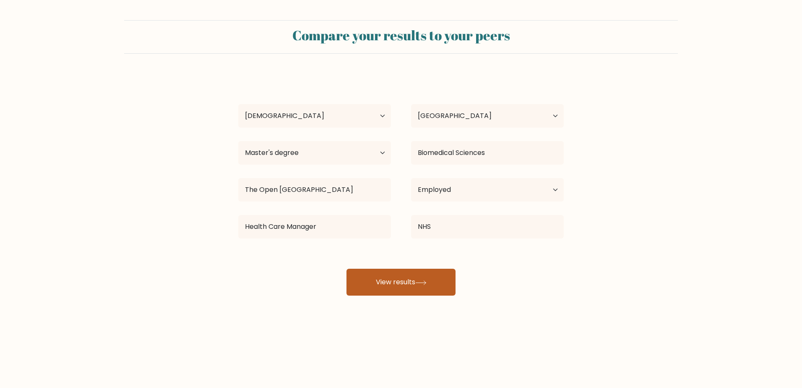
click at [435, 282] on button "View results" at bounding box center [401, 282] width 109 height 27
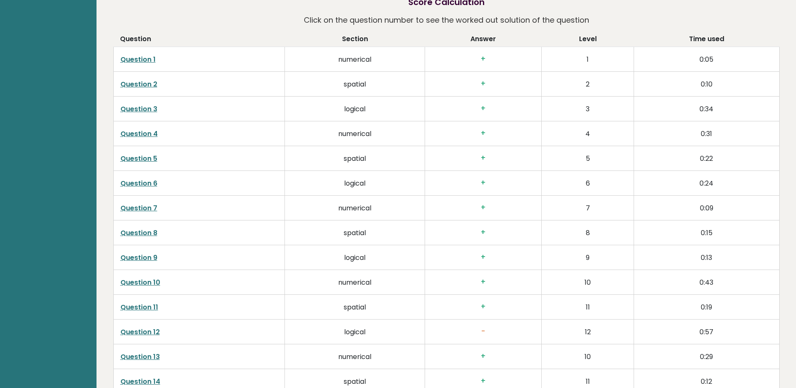
scroll to position [1175, 0]
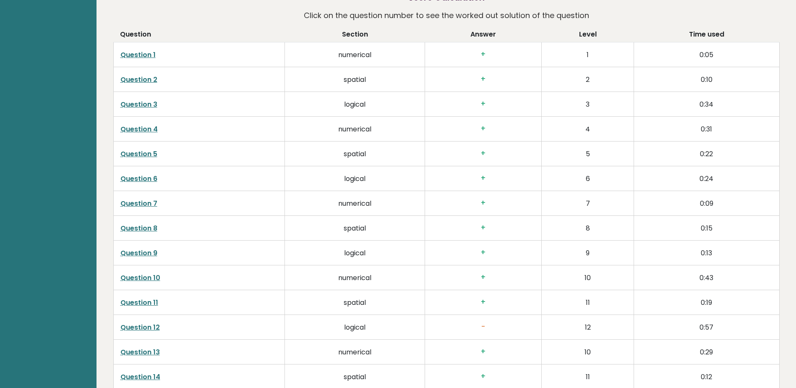
click at [484, 54] on h3 "+" at bounding box center [483, 54] width 102 height 9
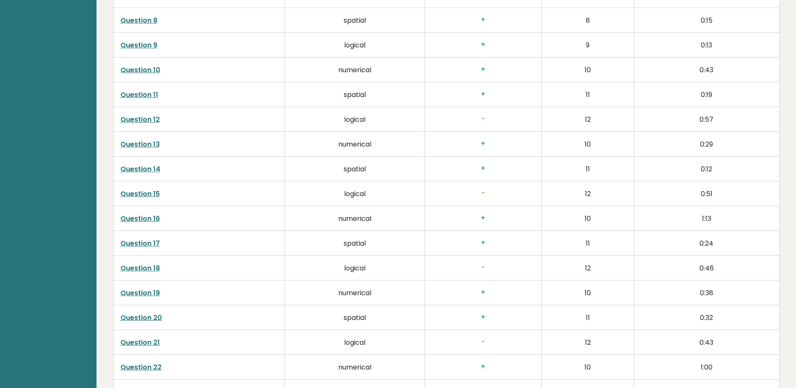
scroll to position [1385, 0]
click at [395, 122] on td "logical" at bounding box center [355, 117] width 140 height 25
click at [131, 119] on link "Question 12" at bounding box center [139, 117] width 39 height 10
click at [152, 193] on link "Question 15" at bounding box center [139, 192] width 39 height 10
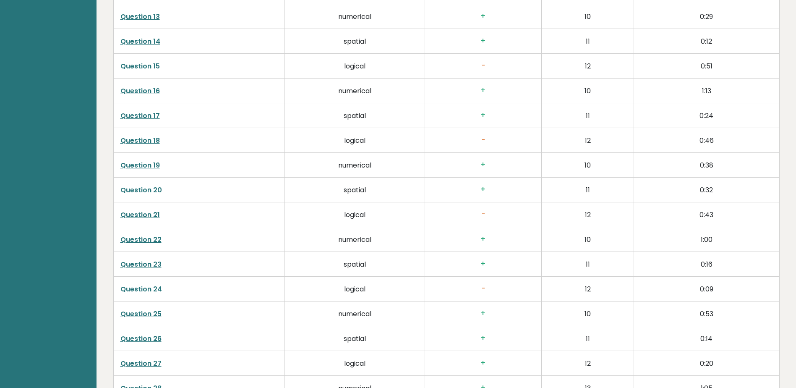
scroll to position [1511, 0]
click at [148, 217] on link "Question 21" at bounding box center [139, 214] width 39 height 10
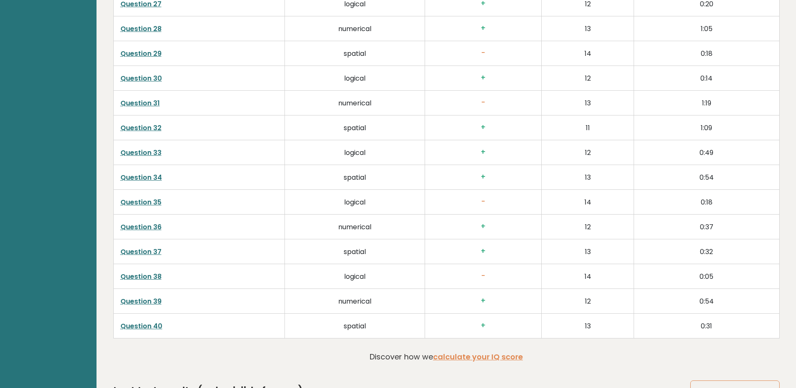
scroll to position [1931, 0]
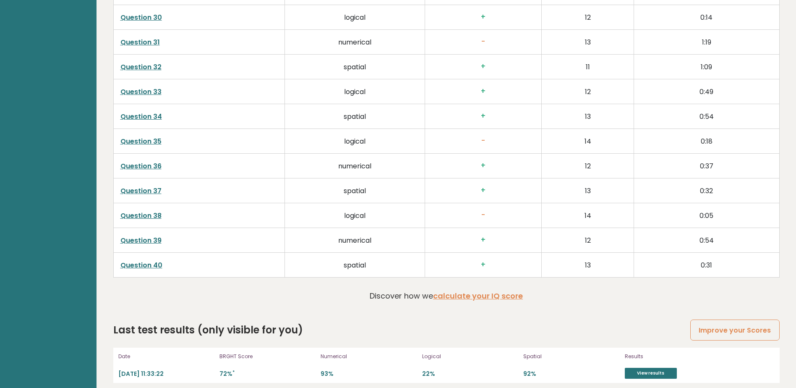
click at [161, 217] on td "Question 38" at bounding box center [199, 215] width 172 height 25
click at [157, 217] on link "Question 38" at bounding box center [140, 216] width 41 height 10
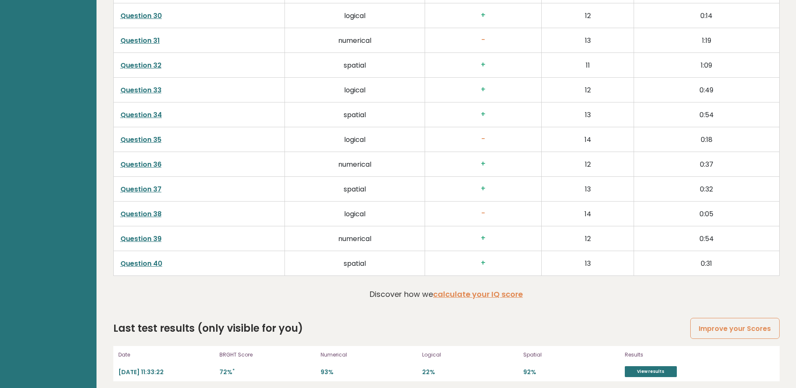
scroll to position [1938, 0]
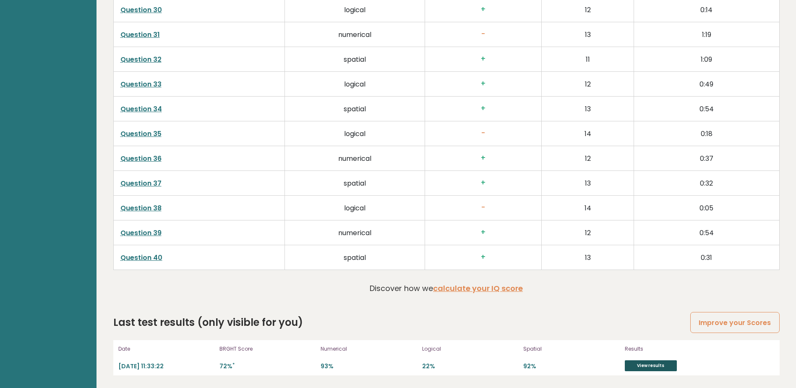
click at [658, 367] on link "View results" at bounding box center [651, 365] width 52 height 11
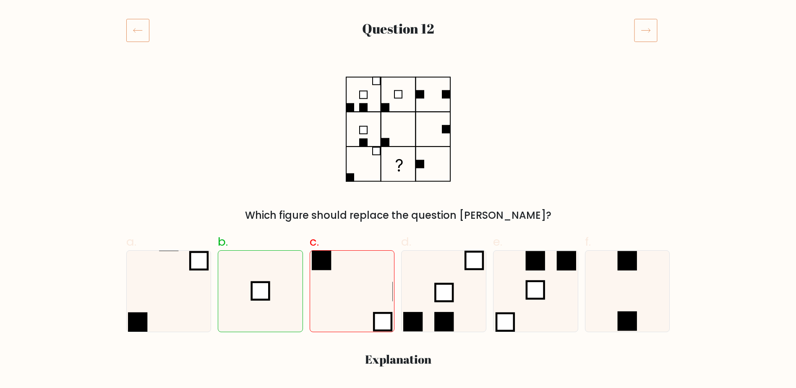
scroll to position [126, 0]
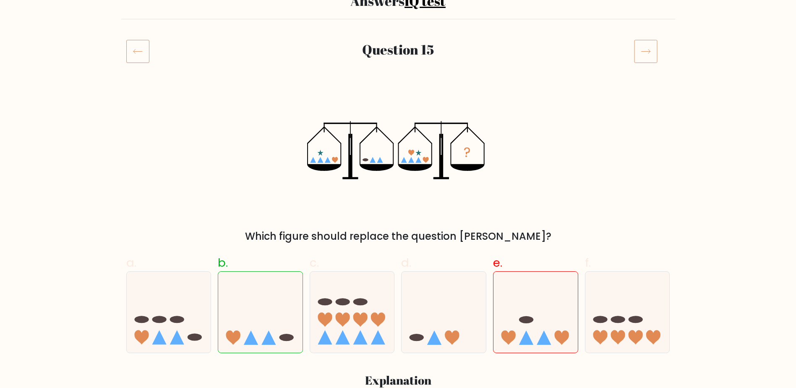
scroll to position [84, 0]
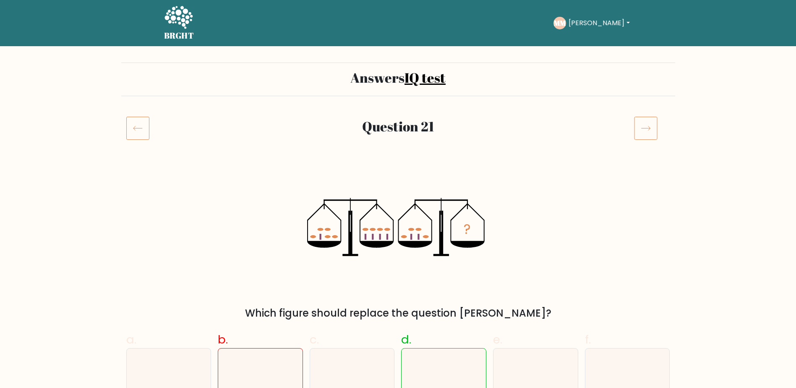
scroll to position [84, 0]
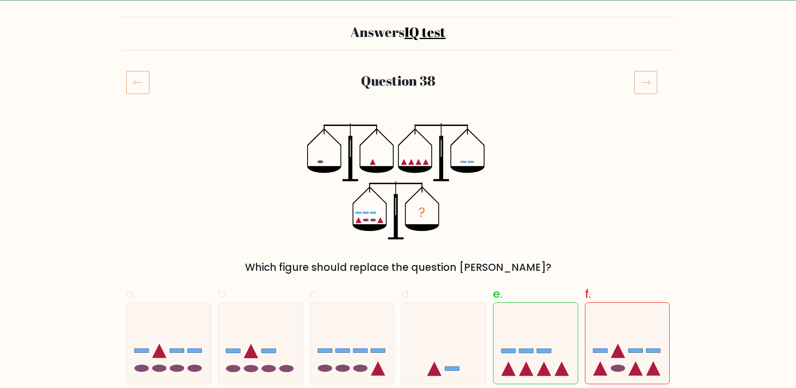
scroll to position [126, 0]
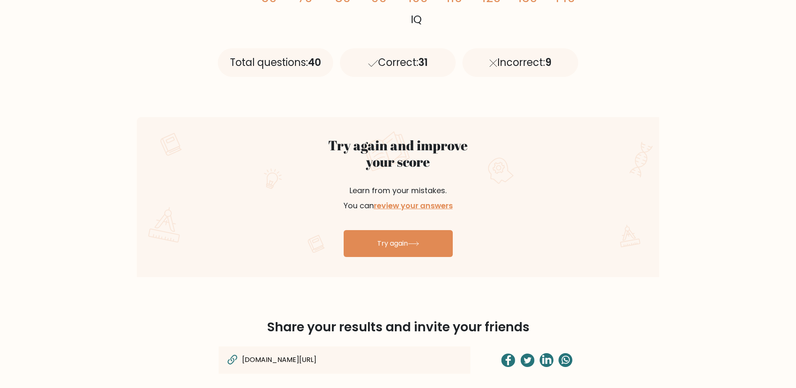
scroll to position [378, 0]
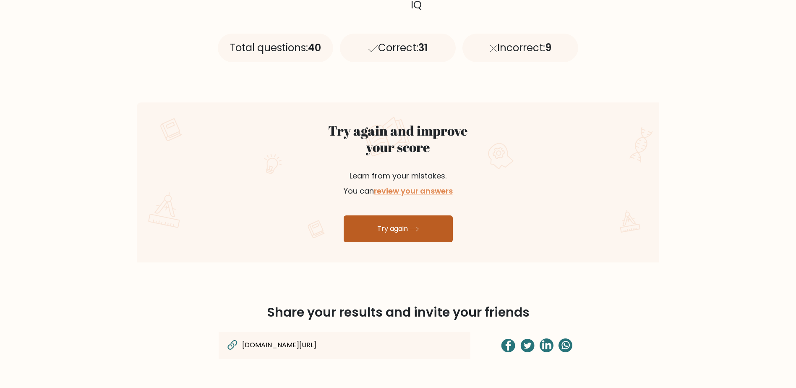
click at [399, 232] on link "Try again" at bounding box center [398, 228] width 109 height 27
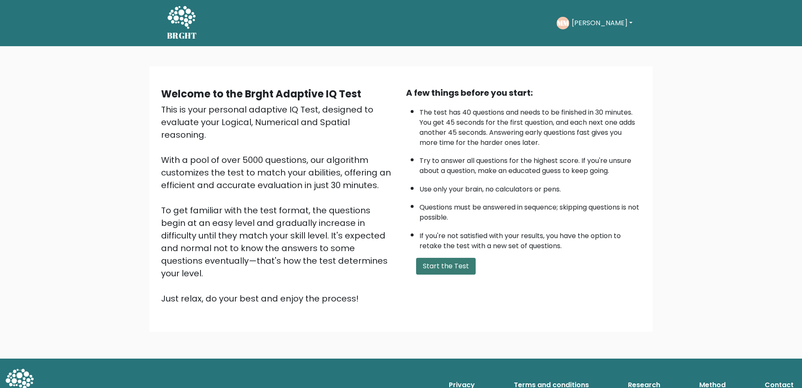
click at [423, 273] on button "Start the Test" at bounding box center [446, 266] width 60 height 17
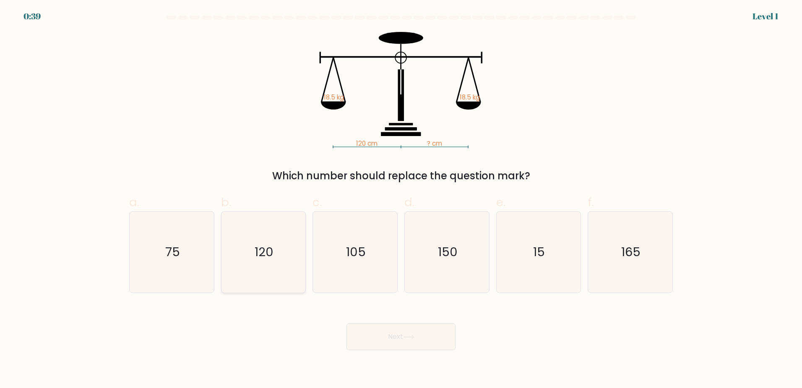
click at [270, 226] on icon "120" at bounding box center [263, 252] width 81 height 81
click at [401, 199] on input "b. 120" at bounding box center [401, 196] width 0 height 5
radio input "true"
click at [374, 330] on button "Next" at bounding box center [401, 336] width 109 height 27
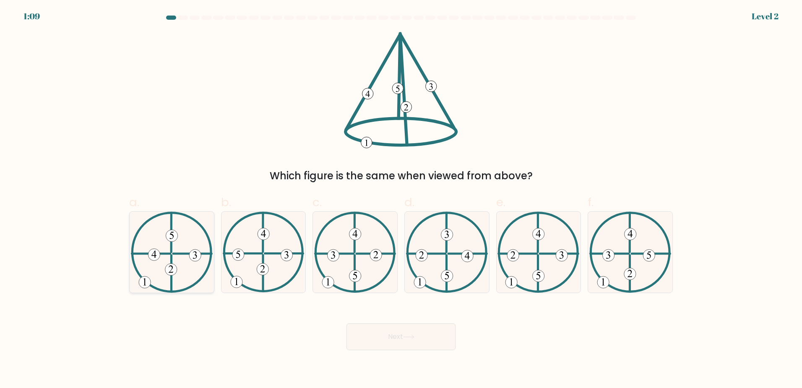
click at [187, 268] on icon at bounding box center [172, 252] width 82 height 81
click at [401, 199] on input "a." at bounding box center [401, 196] width 0 height 5
radio input "true"
click at [369, 329] on button "Next" at bounding box center [401, 336] width 109 height 27
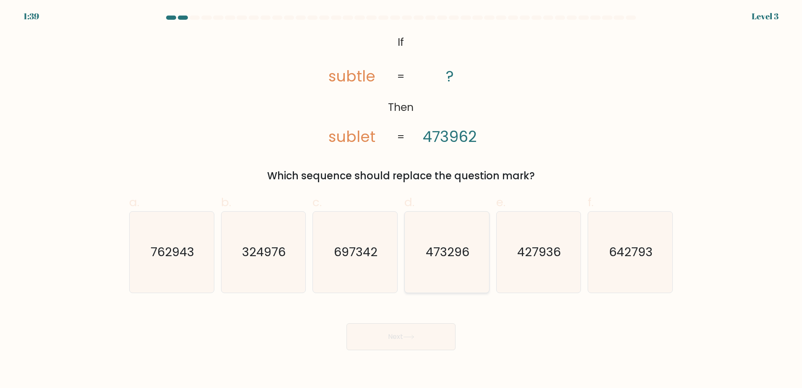
click at [435, 240] on icon "473296" at bounding box center [447, 252] width 81 height 81
click at [402, 199] on input "d. 473296" at bounding box center [401, 196] width 0 height 5
radio input "true"
click at [407, 332] on button "Next" at bounding box center [401, 336] width 109 height 27
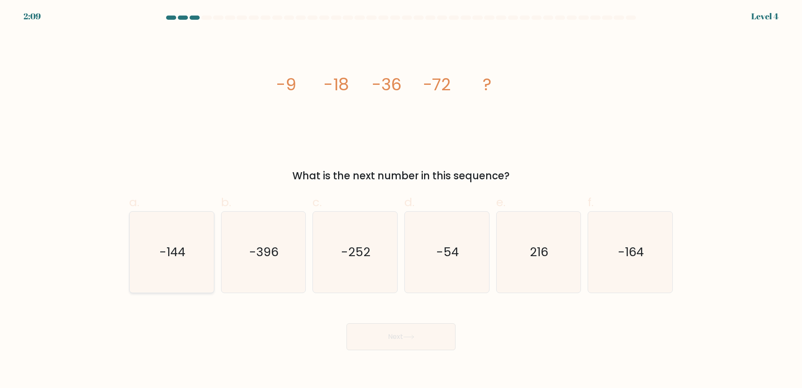
click at [157, 254] on icon "-144" at bounding box center [171, 252] width 81 height 81
click at [401, 199] on input "a. -144" at bounding box center [401, 196] width 0 height 5
radio input "true"
click at [391, 340] on button "Next" at bounding box center [401, 336] width 109 height 27
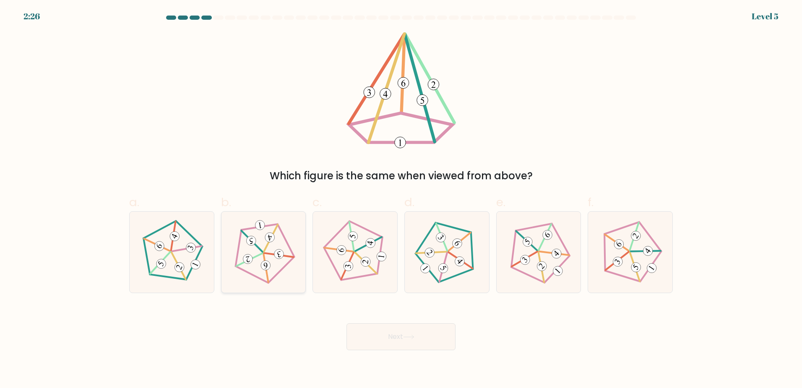
click at [285, 256] on icon at bounding box center [263, 252] width 65 height 65
click at [401, 199] on input "b." at bounding box center [401, 196] width 0 height 5
radio input "true"
drag, startPoint x: 375, startPoint y: 343, endPoint x: 376, endPoint y: 348, distance: 4.3
click at [376, 345] on button "Next" at bounding box center [401, 336] width 109 height 27
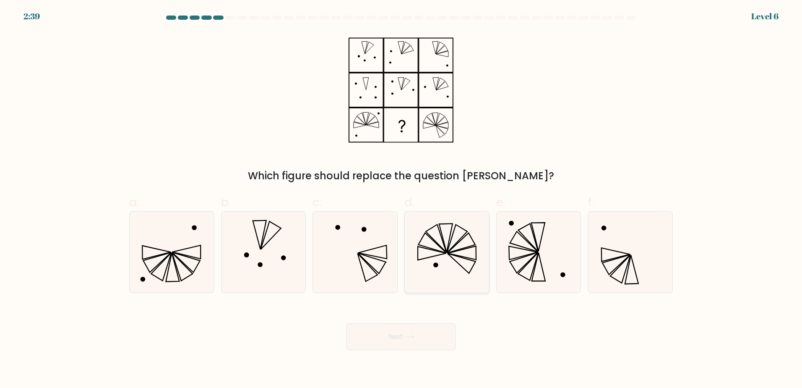
click at [465, 235] on icon at bounding box center [447, 252] width 81 height 81
click at [402, 199] on input "d." at bounding box center [401, 196] width 0 height 5
radio input "true"
click at [440, 332] on button "Next" at bounding box center [401, 336] width 109 height 27
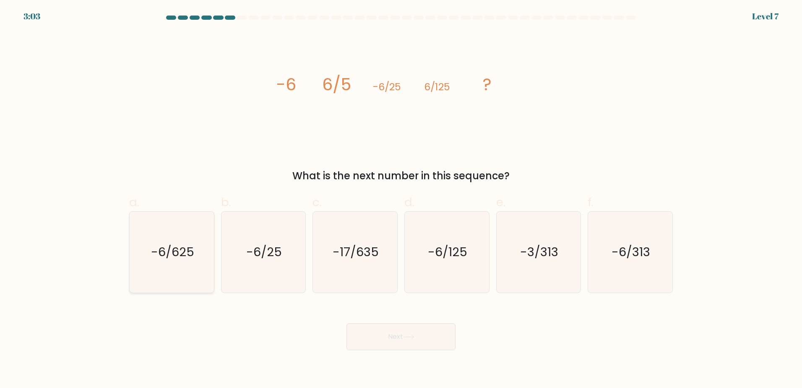
click at [184, 250] on text "-6/625" at bounding box center [172, 251] width 43 height 17
click at [401, 199] on input "a. -6/625" at bounding box center [401, 196] width 0 height 5
radio input "true"
click at [438, 348] on button "Next" at bounding box center [401, 336] width 109 height 27
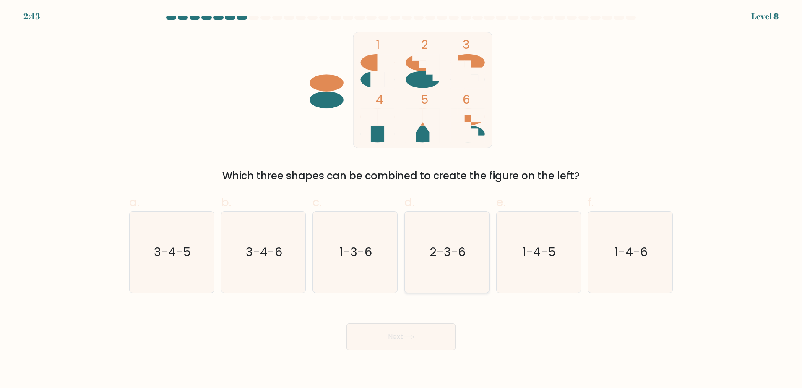
click at [428, 246] on icon "2-3-6" at bounding box center [447, 252] width 81 height 81
click at [402, 199] on input "d. 2-3-6" at bounding box center [401, 196] width 0 height 5
radio input "true"
click at [419, 344] on button "Next" at bounding box center [401, 336] width 109 height 27
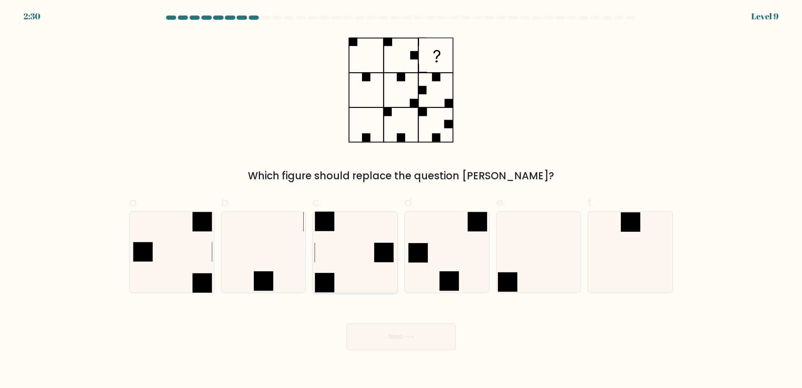
click at [366, 248] on icon at bounding box center [355, 252] width 81 height 81
click at [401, 199] on input "c." at bounding box center [401, 196] width 0 height 5
radio input "true"
click at [398, 332] on button "Next" at bounding box center [401, 336] width 109 height 27
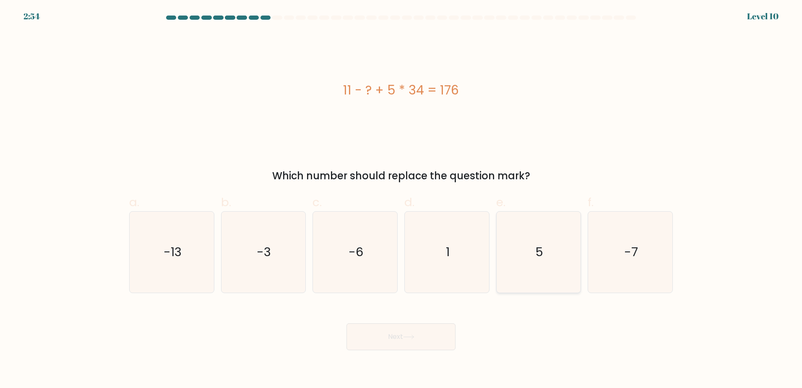
click at [531, 250] on icon "5" at bounding box center [538, 252] width 81 height 81
click at [402, 199] on input "e. 5" at bounding box center [401, 196] width 0 height 5
radio input "true"
click at [432, 341] on button "Next" at bounding box center [401, 336] width 109 height 27
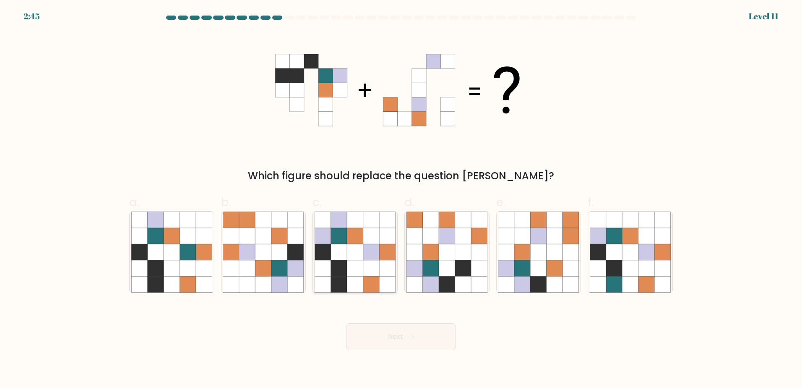
click at [361, 262] on icon at bounding box center [355, 268] width 16 height 16
click at [401, 199] on input "c." at bounding box center [401, 196] width 0 height 5
radio input "true"
click at [400, 328] on button "Next" at bounding box center [401, 336] width 109 height 27
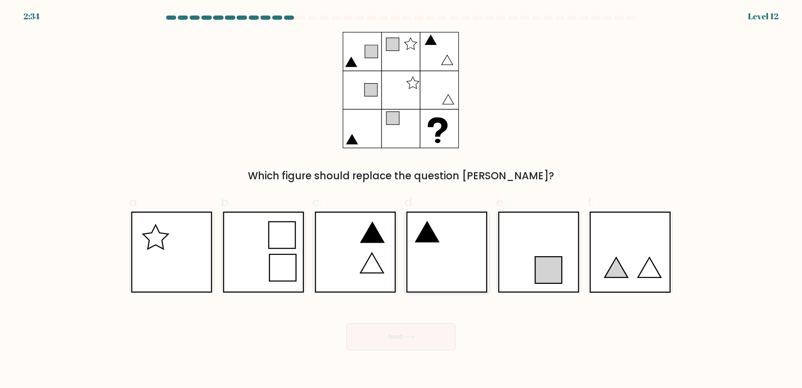
click at [440, 242] on icon at bounding box center [446, 252] width 81 height 81
click at [402, 199] on input "d." at bounding box center [401, 196] width 0 height 5
radio input "true"
click at [416, 340] on button "Next" at bounding box center [401, 336] width 109 height 27
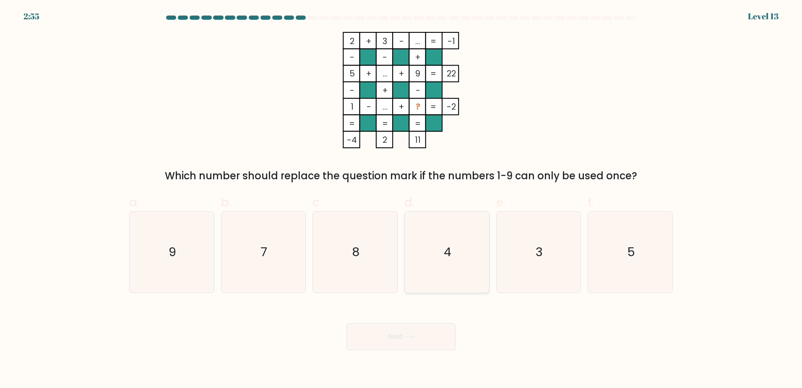
click at [463, 261] on icon "4" at bounding box center [447, 252] width 81 height 81
click at [402, 199] on input "d. 4" at bounding box center [401, 196] width 0 height 5
radio input "true"
click at [442, 340] on button "Next" at bounding box center [401, 336] width 109 height 27
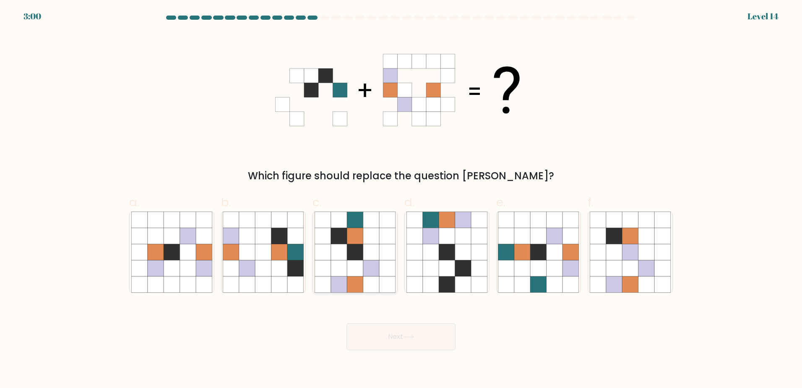
click at [367, 270] on icon at bounding box center [371, 268] width 16 height 16
click at [401, 199] on input "c." at bounding box center [401, 196] width 0 height 5
radio input "true"
click at [403, 332] on button "Next" at bounding box center [401, 336] width 109 height 27
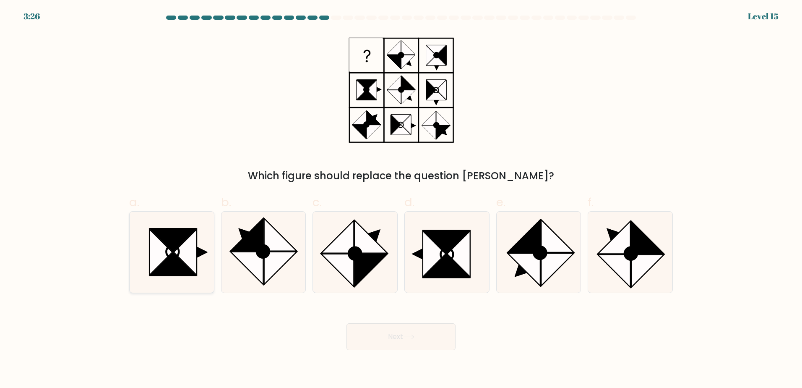
click at [193, 236] on icon at bounding box center [185, 252] width 23 height 46
click at [401, 199] on input "a." at bounding box center [401, 196] width 0 height 5
radio input "true"
click at [395, 350] on button "Next" at bounding box center [401, 336] width 109 height 27
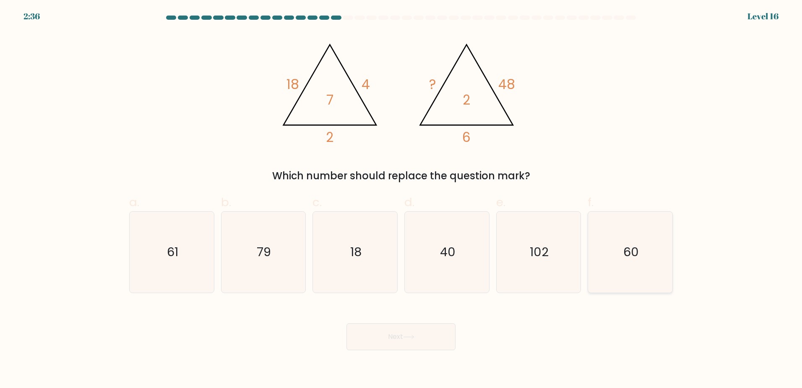
click at [643, 262] on icon "60" at bounding box center [630, 252] width 81 height 81
click at [402, 199] on input "f. 60" at bounding box center [401, 196] width 0 height 5
radio input "true"
click at [415, 343] on button "Next" at bounding box center [401, 336] width 109 height 27
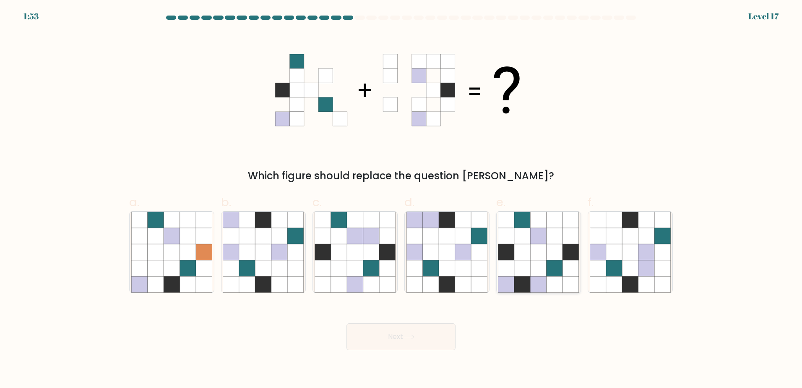
click at [552, 277] on icon at bounding box center [555, 284] width 16 height 16
click at [402, 199] on input "e." at bounding box center [401, 196] width 0 height 5
radio input "true"
click at [408, 337] on icon at bounding box center [408, 337] width 11 height 5
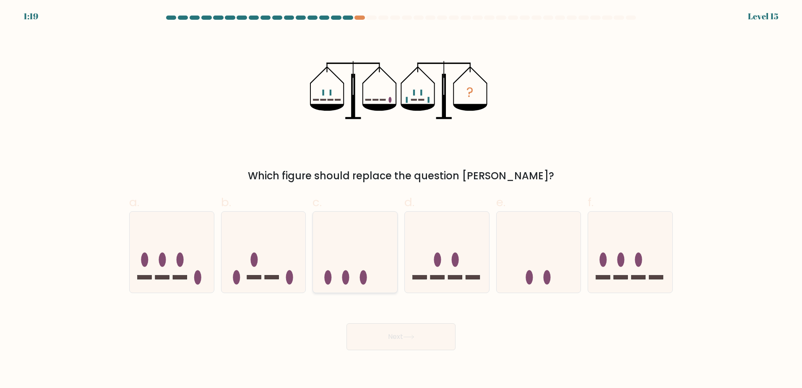
click at [342, 249] on icon at bounding box center [355, 252] width 84 height 70
click at [401, 199] on input "c." at bounding box center [401, 196] width 0 height 5
radio input "true"
click at [412, 337] on icon at bounding box center [408, 337] width 11 height 5
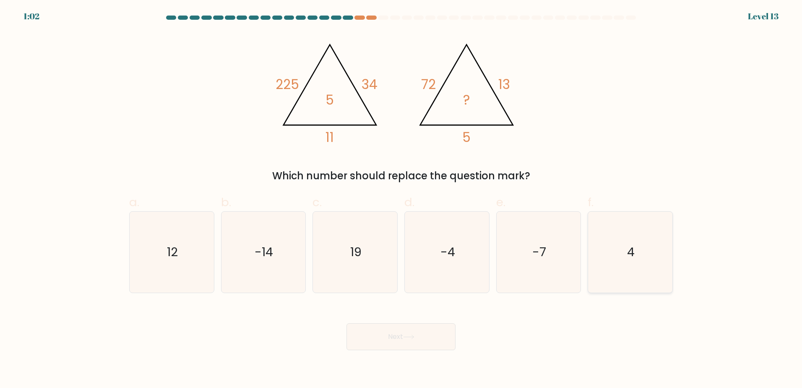
click at [630, 235] on icon "4" at bounding box center [630, 252] width 81 height 81
click at [402, 199] on input "f. 4" at bounding box center [401, 196] width 0 height 5
radio input "true"
click at [403, 338] on button "Next" at bounding box center [401, 336] width 109 height 27
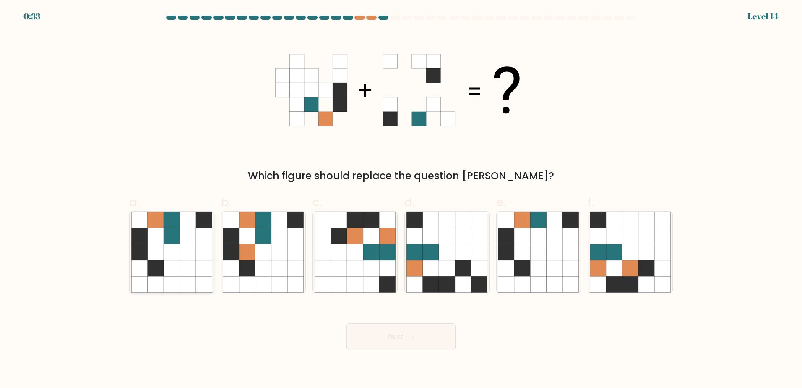
drag, startPoint x: 205, startPoint y: 247, endPoint x: 207, endPoint y: 255, distance: 7.7
click at [205, 247] on icon at bounding box center [204, 252] width 16 height 16
click at [401, 199] on input "a." at bounding box center [401, 196] width 0 height 5
radio input "true"
click at [381, 343] on button "Next" at bounding box center [401, 336] width 109 height 27
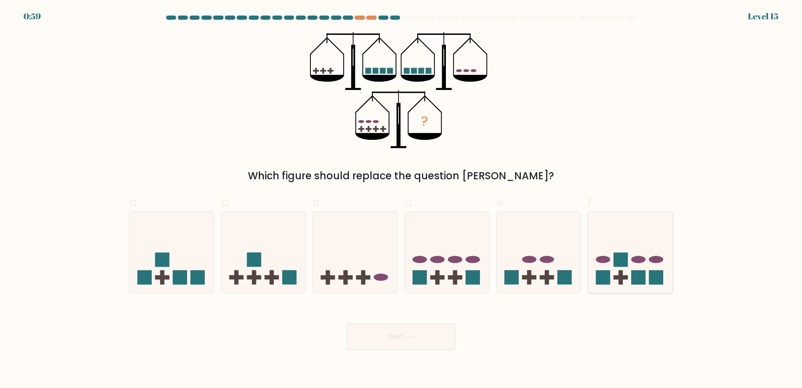
click at [613, 235] on icon at bounding box center [630, 252] width 84 height 70
click at [402, 199] on input "f." at bounding box center [401, 196] width 0 height 5
radio input "true"
click at [431, 334] on button "Next" at bounding box center [401, 336] width 109 height 27
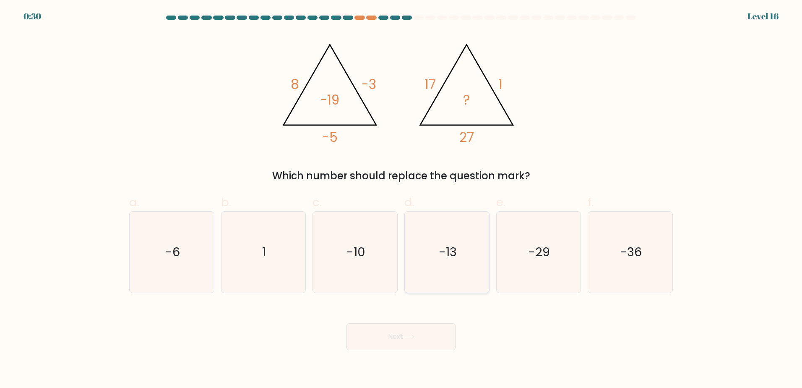
drag, startPoint x: 471, startPoint y: 244, endPoint x: 468, endPoint y: 259, distance: 15.0
click at [471, 248] on icon "-13" at bounding box center [447, 252] width 81 height 81
click at [402, 199] on input "d. -13" at bounding box center [401, 196] width 0 height 5
radio input "true"
click at [429, 342] on button "Next" at bounding box center [401, 336] width 109 height 27
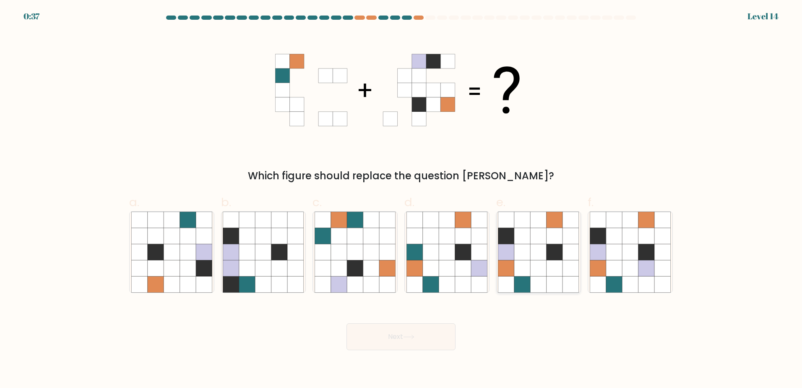
drag, startPoint x: 537, startPoint y: 283, endPoint x: 531, endPoint y: 288, distance: 7.1
click at [536, 283] on icon at bounding box center [539, 284] width 16 height 16
click at [402, 199] on input "e." at bounding box center [401, 196] width 0 height 5
radio input "true"
click at [386, 334] on button "Next" at bounding box center [401, 336] width 109 height 27
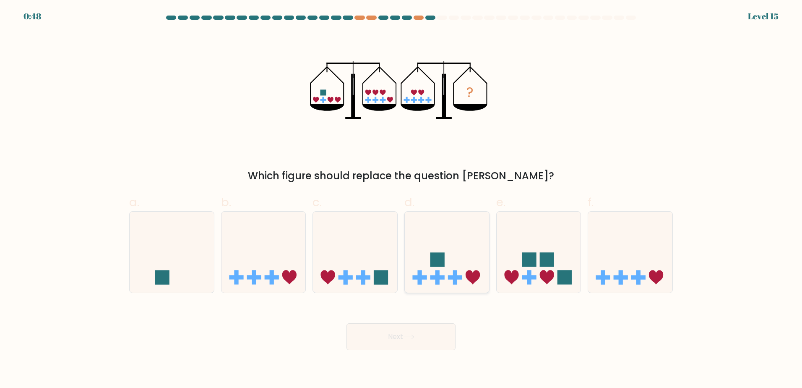
click at [436, 277] on rect at bounding box center [438, 277] width 14 height 4
click at [402, 199] on input "d." at bounding box center [401, 196] width 0 height 5
radio input "true"
click at [423, 333] on button "Next" at bounding box center [401, 336] width 109 height 27
click at [389, 330] on button "Next" at bounding box center [401, 336] width 109 height 27
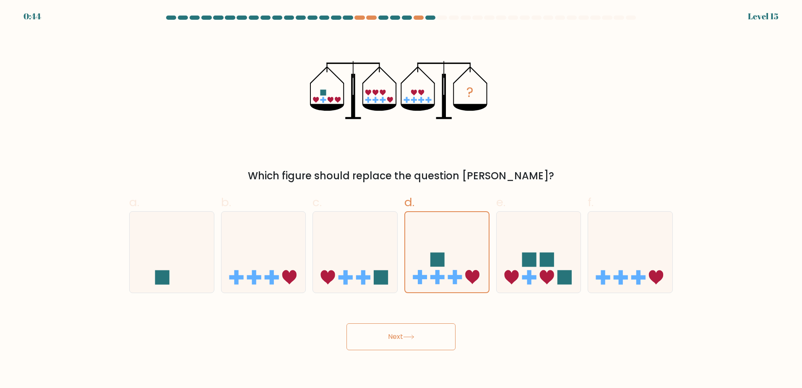
click at [358, 334] on button "Next" at bounding box center [401, 336] width 109 height 27
click at [361, 334] on button "Next" at bounding box center [401, 336] width 109 height 27
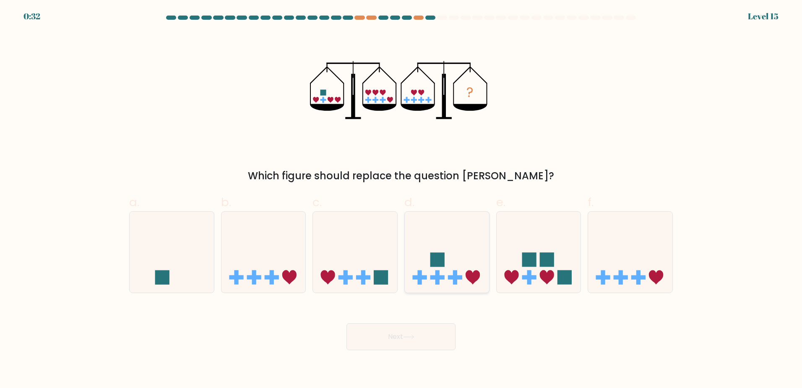
drag, startPoint x: 449, startPoint y: 265, endPoint x: 440, endPoint y: 273, distance: 12.2
click at [447, 266] on icon at bounding box center [447, 252] width 84 height 70
click at [402, 199] on input "d." at bounding box center [401, 196] width 0 height 5
radio input "true"
click at [401, 331] on button "Next" at bounding box center [401, 336] width 109 height 27
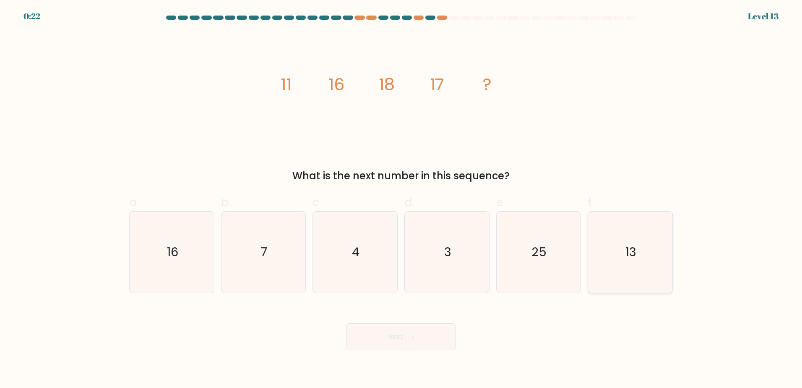
click at [624, 271] on icon "13" at bounding box center [630, 252] width 81 height 81
click at [402, 199] on input "f. 13" at bounding box center [401, 196] width 0 height 5
radio input "true"
click at [418, 336] on button "Next" at bounding box center [401, 336] width 109 height 27
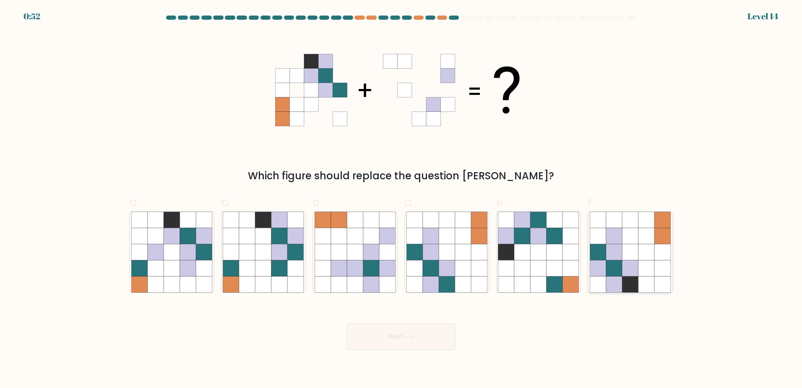
click at [607, 264] on icon at bounding box center [614, 268] width 16 height 16
click at [402, 199] on input "f." at bounding box center [401, 196] width 0 height 5
radio input "true"
click at [433, 330] on button "Next" at bounding box center [401, 336] width 109 height 27
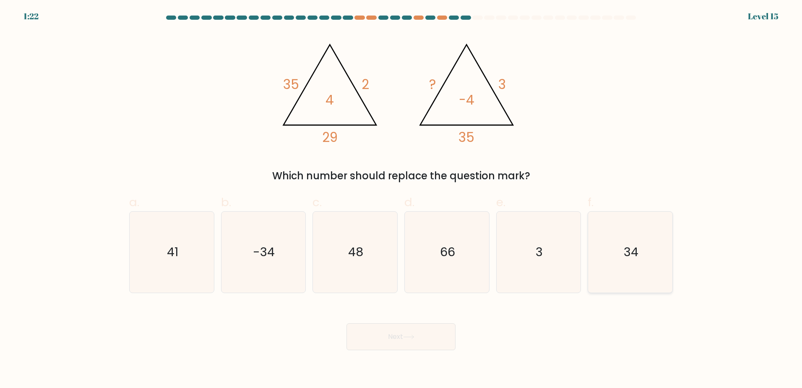
click at [614, 245] on icon "34" at bounding box center [630, 252] width 81 height 81
click at [402, 199] on input "f. 34" at bounding box center [401, 196] width 0 height 5
radio input "true"
click at [410, 327] on button "Next" at bounding box center [401, 336] width 109 height 27
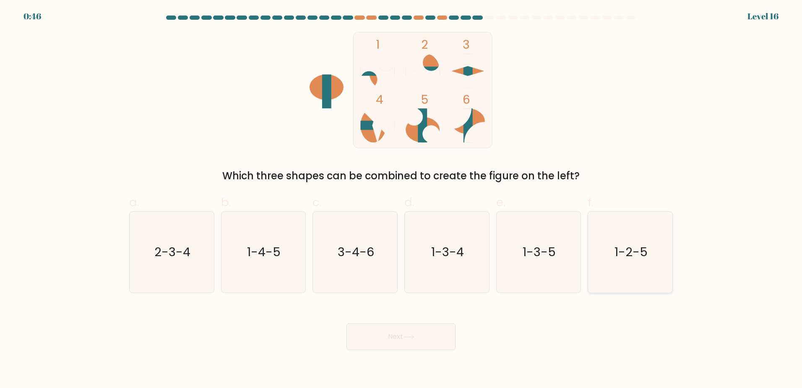
click at [632, 252] on text "1-2-5" at bounding box center [631, 251] width 33 height 17
click at [402, 199] on input "f. 1-2-5" at bounding box center [401, 196] width 0 height 5
radio input "true"
click at [401, 327] on button "Next" at bounding box center [401, 336] width 109 height 27
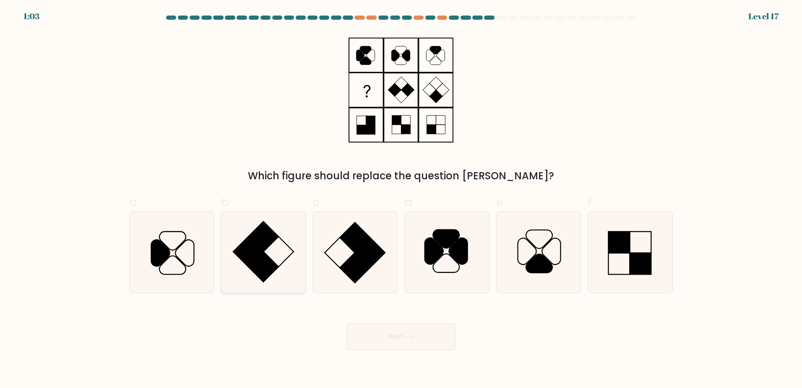
click at [277, 237] on rect at bounding box center [263, 236] width 30 height 30
click at [401, 199] on input "b." at bounding box center [401, 196] width 0 height 5
radio input "true"
click at [402, 337] on button "Next" at bounding box center [401, 336] width 109 height 27
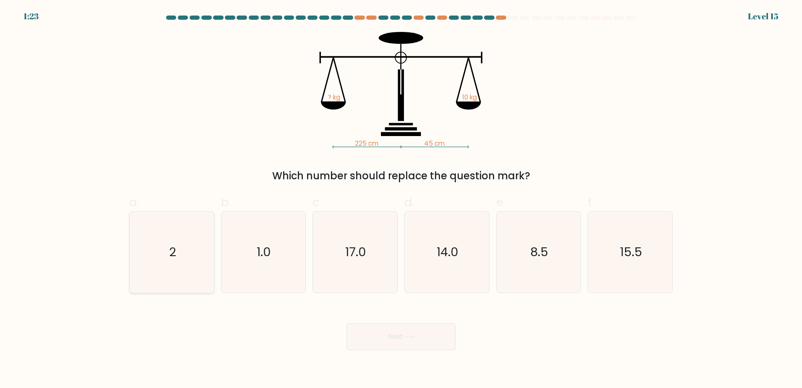
click at [192, 258] on icon "2" at bounding box center [171, 252] width 81 height 81
click at [401, 199] on input "a. 2" at bounding box center [401, 196] width 0 height 5
radio input "true"
click at [422, 329] on button "Next" at bounding box center [401, 336] width 109 height 27
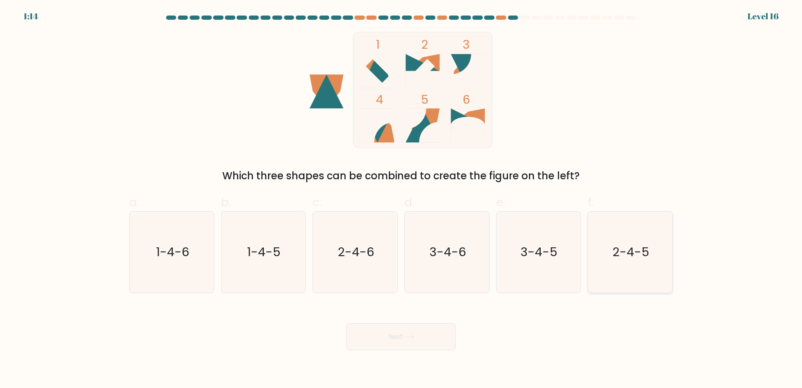
click at [612, 251] on icon "2-4-5" at bounding box center [630, 252] width 81 height 81
click at [402, 199] on input "f. 2-4-5" at bounding box center [401, 196] width 0 height 5
radio input "true"
click at [428, 327] on button "Next" at bounding box center [401, 336] width 109 height 27
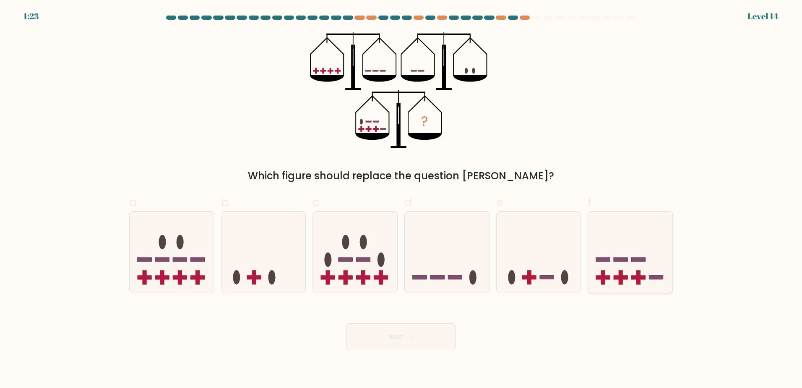
click at [614, 273] on icon at bounding box center [630, 252] width 84 height 70
click at [402, 199] on input "f." at bounding box center [401, 196] width 0 height 5
radio input "true"
click at [201, 248] on icon at bounding box center [172, 252] width 84 height 70
click at [401, 199] on input "a." at bounding box center [401, 196] width 0 height 5
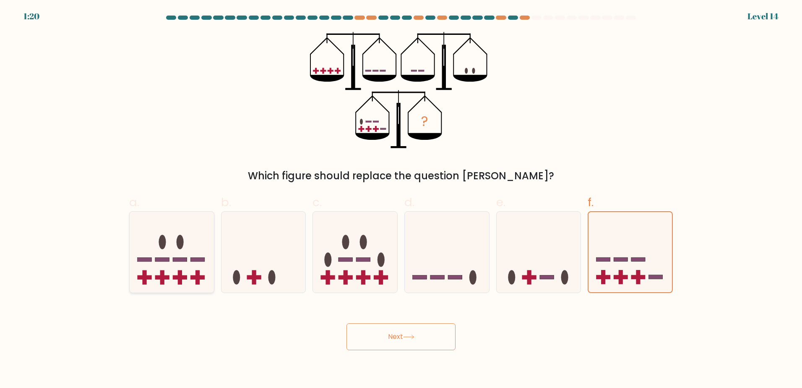
radio input "true"
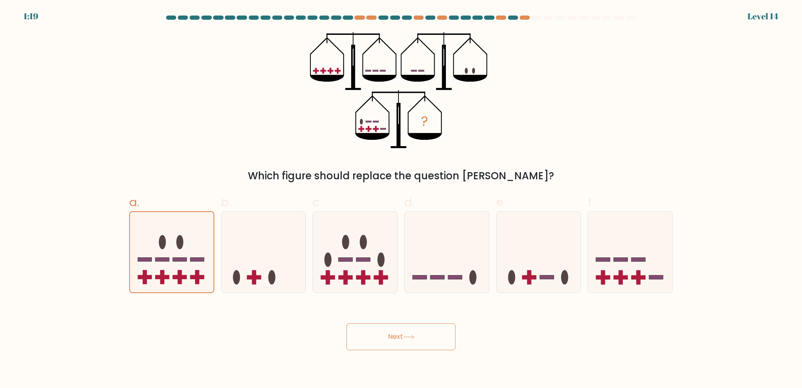
click at [395, 335] on button "Next" at bounding box center [401, 336] width 109 height 27
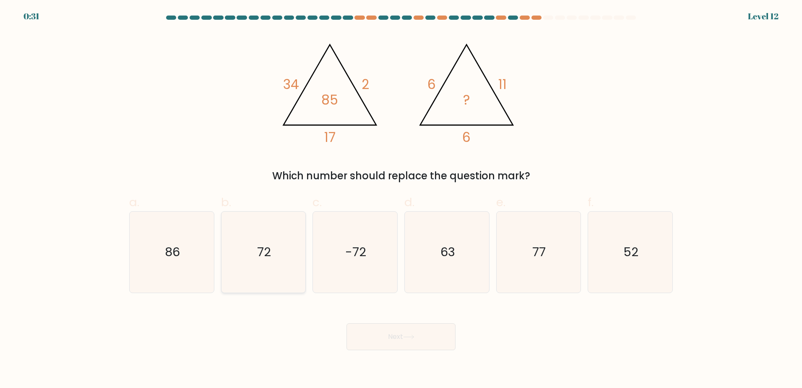
click at [286, 230] on icon "72" at bounding box center [263, 252] width 81 height 81
click at [401, 199] on input "b. 72" at bounding box center [401, 196] width 0 height 5
radio input "true"
click at [437, 345] on button "Next" at bounding box center [401, 336] width 109 height 27
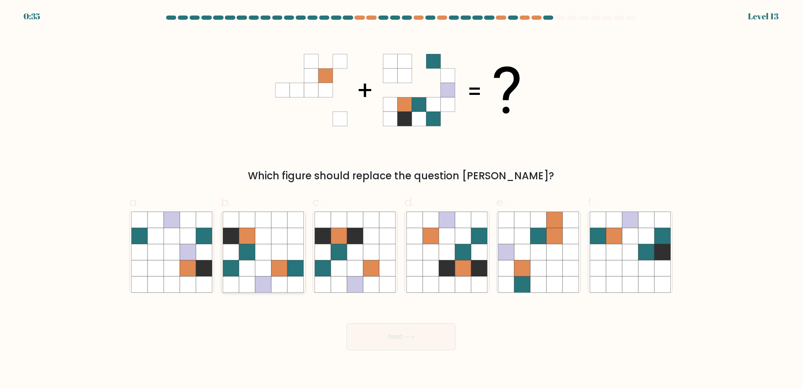
click at [262, 256] on icon at bounding box center [264, 252] width 16 height 16
click at [401, 199] on input "b." at bounding box center [401, 196] width 0 height 5
radio input "true"
click at [426, 348] on button "Next" at bounding box center [401, 336] width 109 height 27
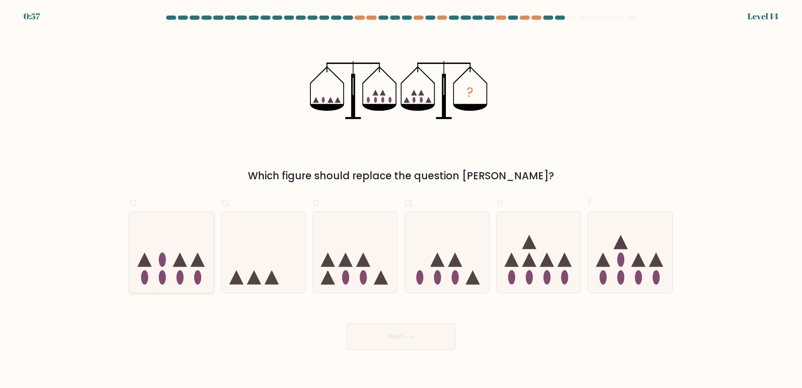
click at [152, 277] on icon at bounding box center [172, 252] width 84 height 70
click at [401, 199] on input "a." at bounding box center [401, 196] width 0 height 5
radio input "true"
click at [433, 334] on button "Next" at bounding box center [401, 336] width 109 height 27
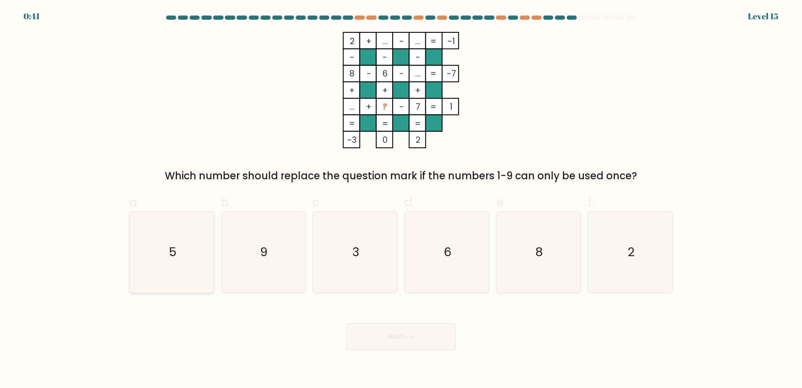
click at [186, 239] on icon "5" at bounding box center [171, 252] width 81 height 81
click at [401, 199] on input "a. 5" at bounding box center [401, 196] width 0 height 5
radio input "true"
click at [386, 334] on button "Next" at bounding box center [401, 336] width 109 height 27
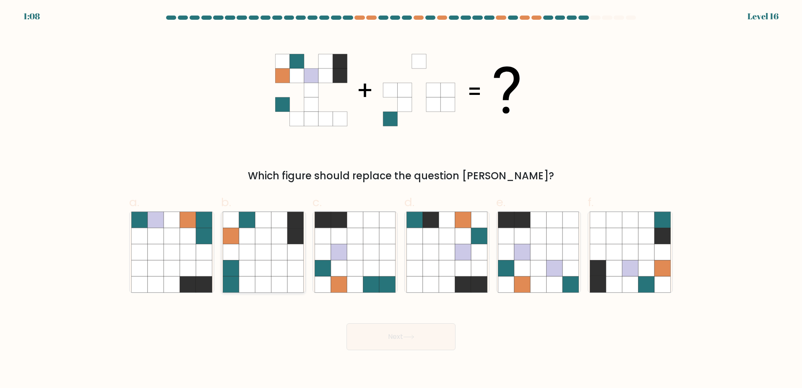
click at [238, 243] on icon at bounding box center [231, 235] width 16 height 16
click at [401, 199] on input "b." at bounding box center [401, 196] width 0 height 5
radio input "true"
click at [418, 344] on button "Next" at bounding box center [401, 336] width 109 height 27
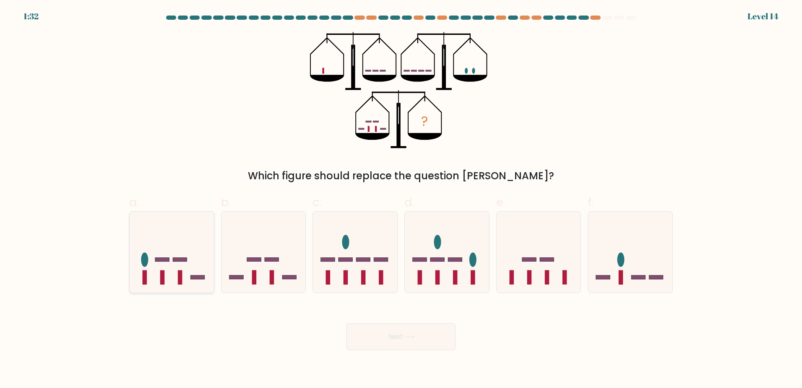
click at [186, 250] on icon at bounding box center [172, 252] width 84 height 70
click at [401, 199] on input "a." at bounding box center [401, 196] width 0 height 5
radio input "true"
click at [397, 325] on button "Next" at bounding box center [401, 336] width 109 height 27
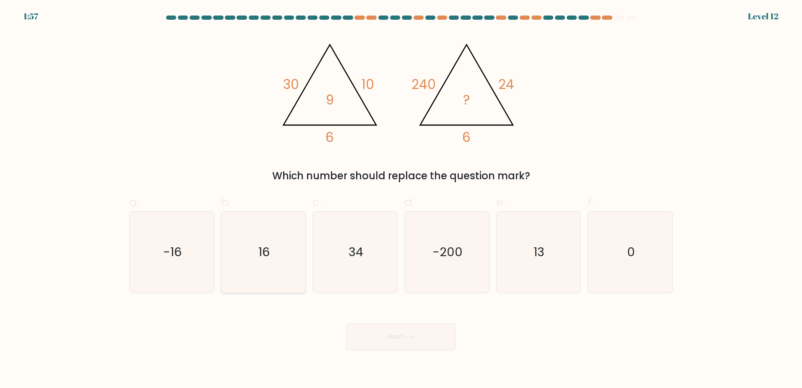
click at [271, 237] on icon "16" at bounding box center [263, 252] width 81 height 81
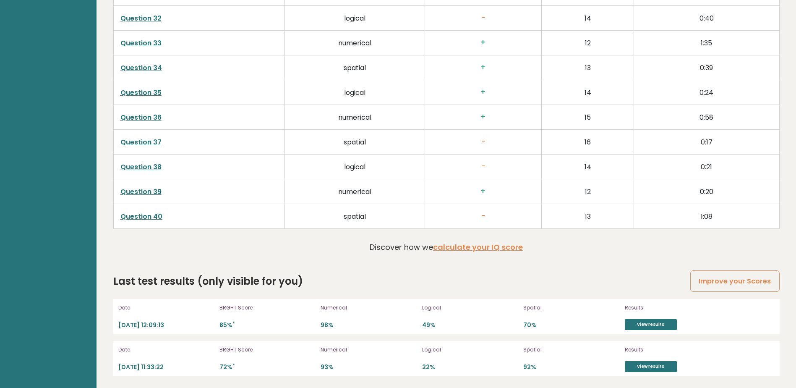
scroll to position [2229, 0]
click at [484, 214] on h3 "-" at bounding box center [483, 215] width 102 height 9
click at [131, 214] on link "Question 40" at bounding box center [141, 216] width 42 height 10
